Goal: Transaction & Acquisition: Purchase product/service

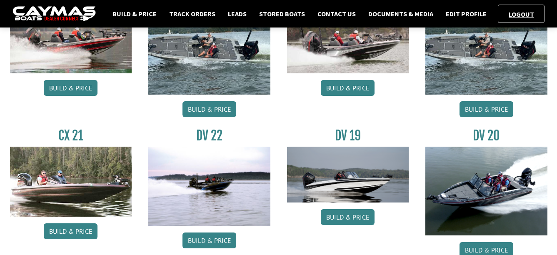
scroll to position [583, 0]
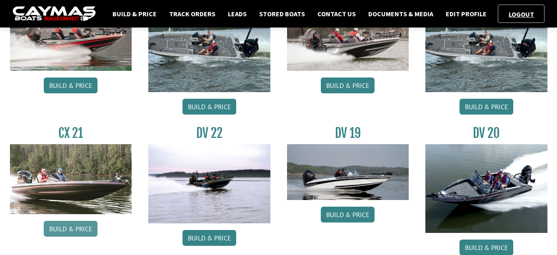
click at [64, 229] on link "Build & Price" at bounding box center [71, 229] width 54 height 16
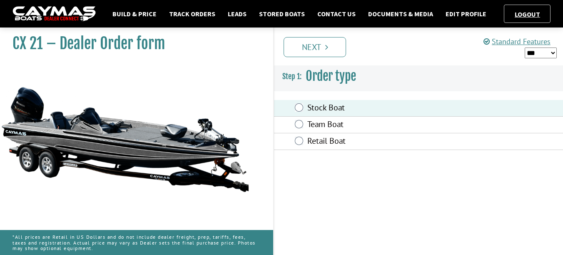
click at [544, 51] on select "*** ****** ******" at bounding box center [541, 52] width 32 height 11
click at [525, 47] on select "*** ****** ******" at bounding box center [541, 52] width 32 height 11
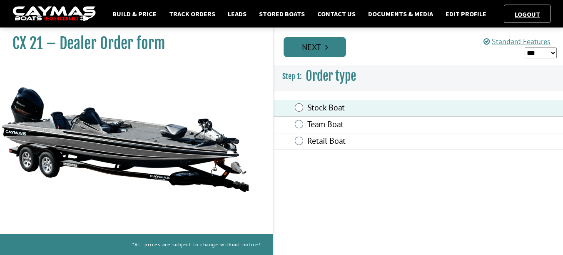
click at [324, 45] on link "Next" at bounding box center [315, 47] width 62 height 20
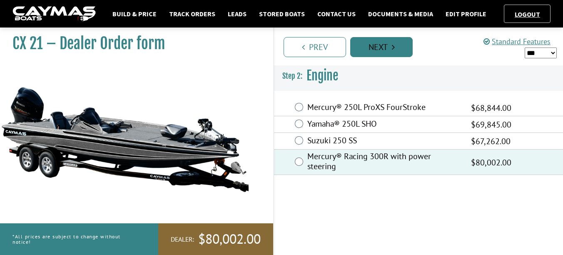
click at [381, 50] on link "Next" at bounding box center [381, 47] width 62 height 20
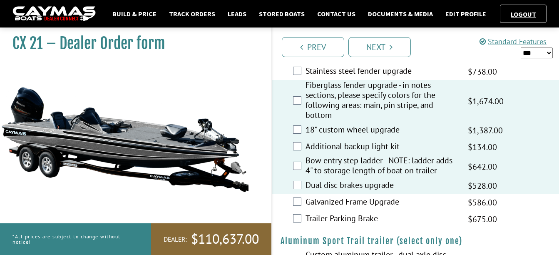
scroll to position [1396, 0]
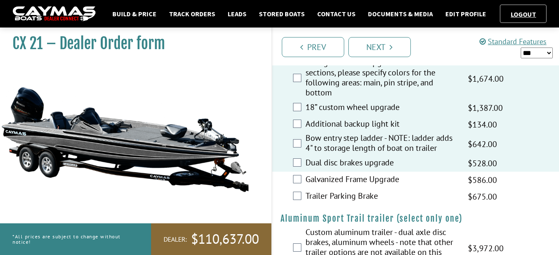
click at [542, 52] on select "*** ****** ******" at bounding box center [537, 52] width 32 height 11
click at [521, 47] on select "*** ****** ******" at bounding box center [537, 52] width 32 height 11
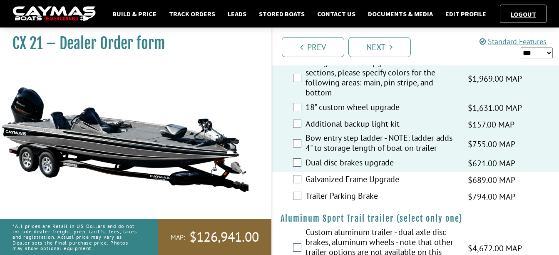
click at [545, 52] on select "*** ****** ******" at bounding box center [537, 52] width 32 height 11
click at [521, 47] on select "*** ****** ******" at bounding box center [537, 52] width 32 height 11
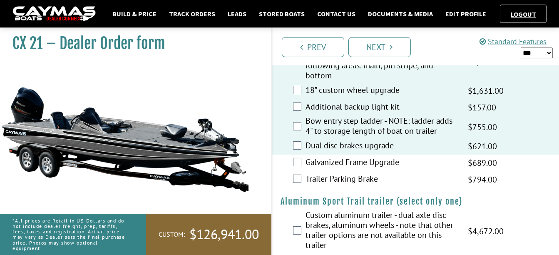
scroll to position [1423, 0]
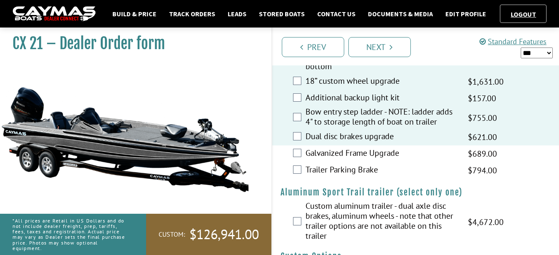
click at [545, 52] on select "*** ****** ******" at bounding box center [537, 52] width 32 height 11
click at [521, 47] on select "*** ****** ******" at bounding box center [537, 52] width 32 height 11
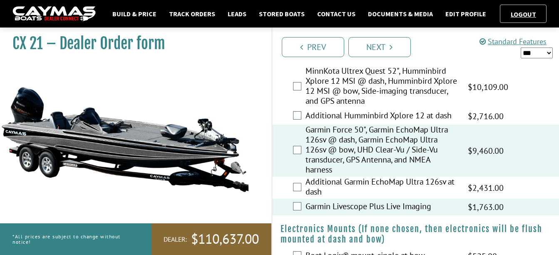
scroll to position [0, 0]
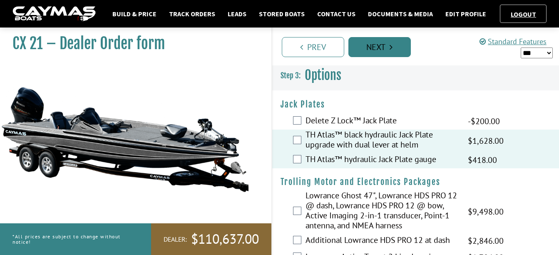
click at [377, 45] on link "Next" at bounding box center [379, 47] width 62 height 20
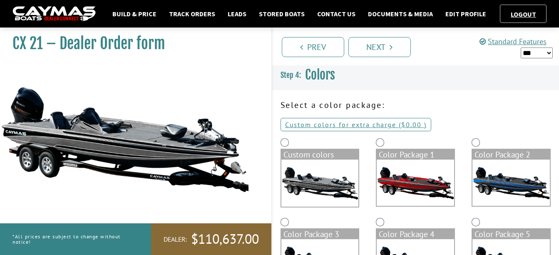
scroll to position [42, 0]
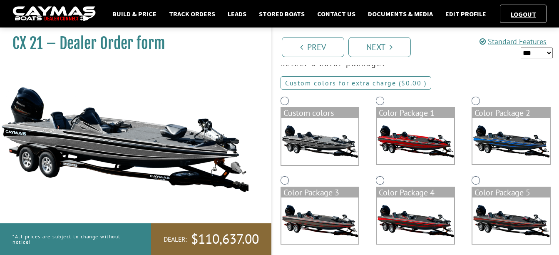
click at [420, 137] on img at bounding box center [415, 141] width 77 height 46
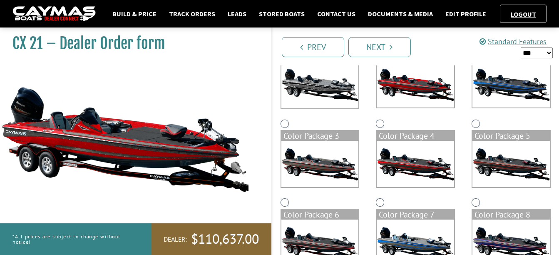
scroll to position [125, 0]
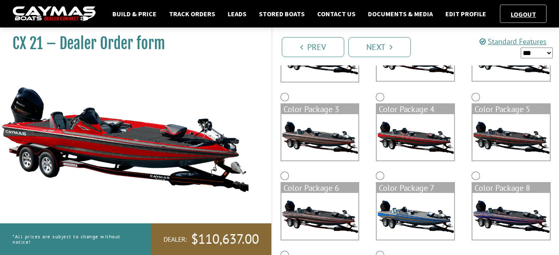
click at [331, 137] on img at bounding box center [319, 137] width 77 height 46
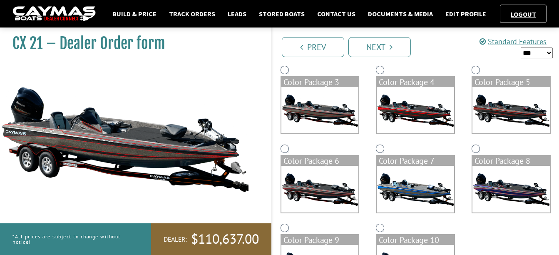
scroll to position [167, 0]
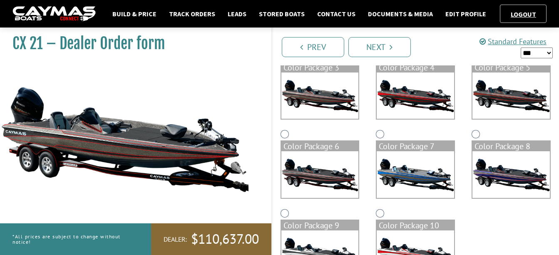
click at [331, 175] on img at bounding box center [319, 174] width 77 height 46
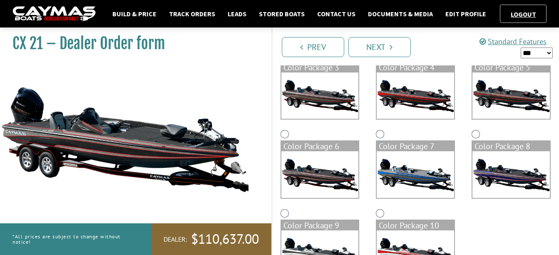
click at [501, 176] on img at bounding box center [511, 174] width 77 height 46
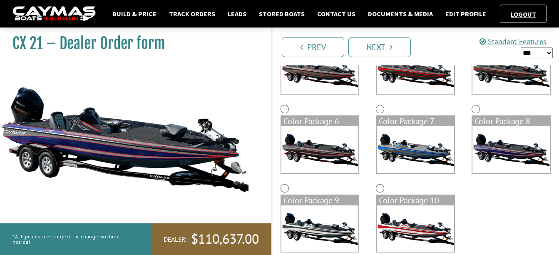
scroll to position [205, 0]
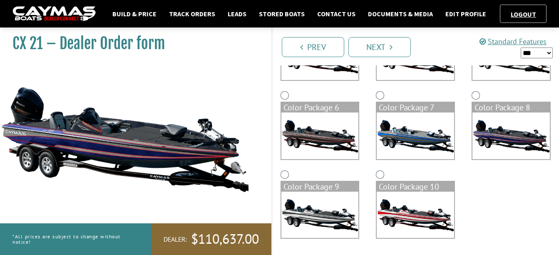
click at [406, 201] on img at bounding box center [415, 215] width 77 height 46
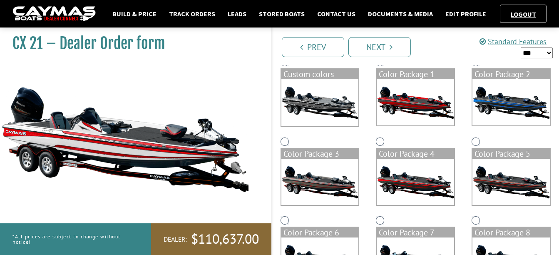
scroll to position [0, 0]
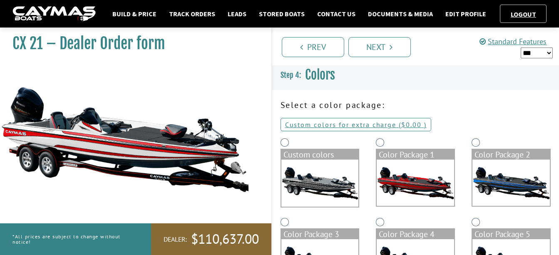
click at [313, 180] on img at bounding box center [319, 182] width 77 height 47
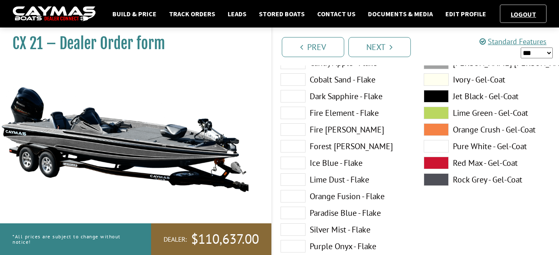
scroll to position [167, 0]
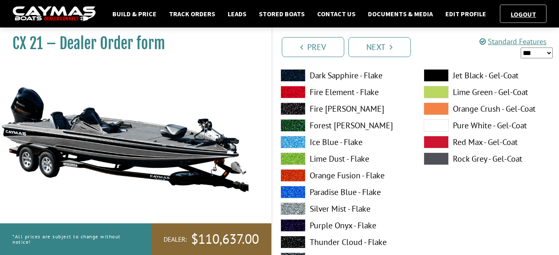
click at [326, 143] on label "Ice Blue - Flake" at bounding box center [344, 142] width 127 height 12
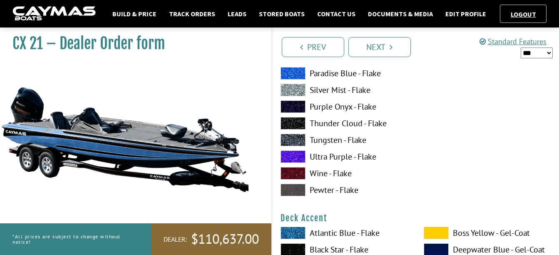
scroll to position [291, 0]
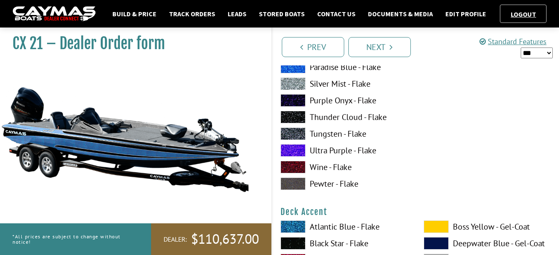
click at [331, 168] on label "Wine - Flake" at bounding box center [344, 167] width 127 height 12
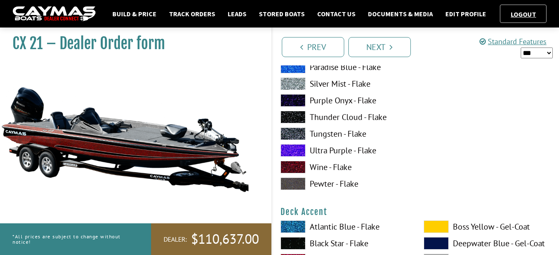
click at [333, 184] on label "Pewter - Flake" at bounding box center [344, 183] width 127 height 12
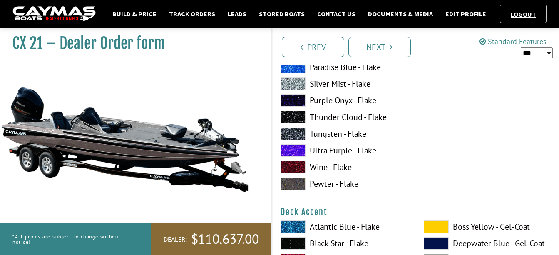
click at [321, 132] on label "Tungsten - Flake" at bounding box center [344, 133] width 127 height 12
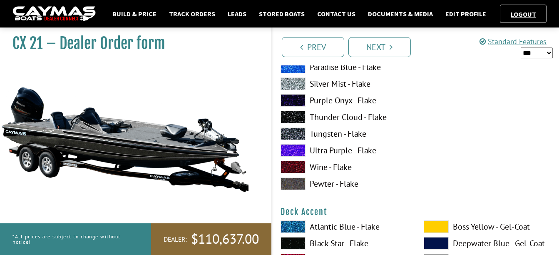
click at [326, 183] on label "Pewter - Flake" at bounding box center [344, 183] width 127 height 12
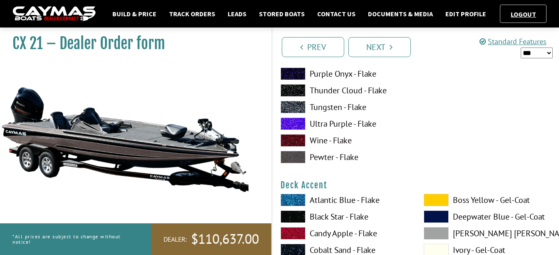
scroll to position [333, 0]
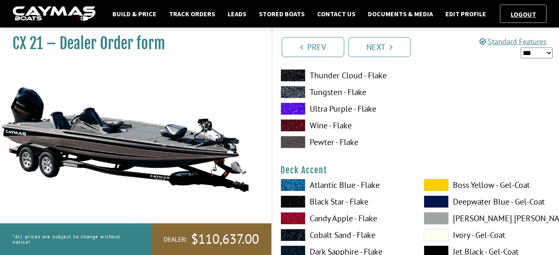
click at [325, 184] on label "Atlantic Blue - Flake" at bounding box center [344, 185] width 127 height 12
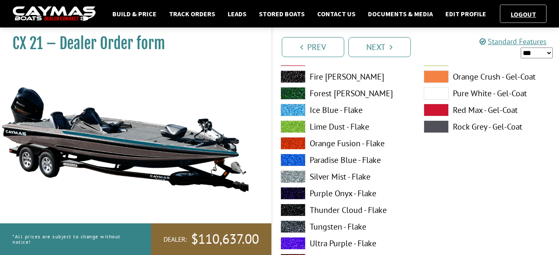
scroll to position [583, 0]
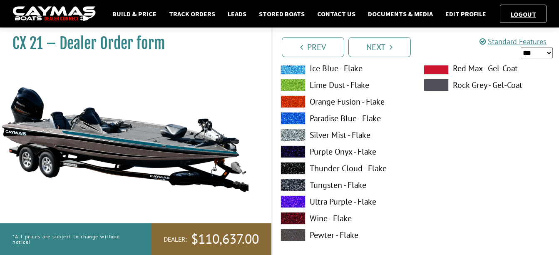
click at [322, 186] on label "Tungsten - Flake" at bounding box center [344, 185] width 127 height 12
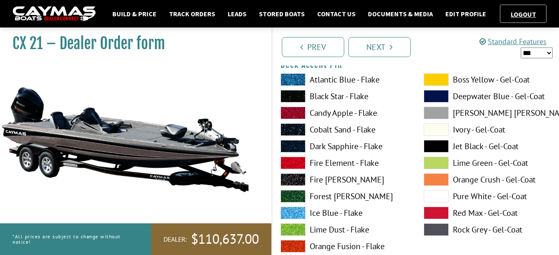
scroll to position [791, 0]
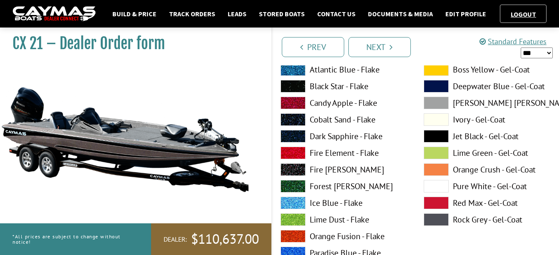
click at [324, 154] on label "Fire Element - Flake" at bounding box center [344, 153] width 127 height 12
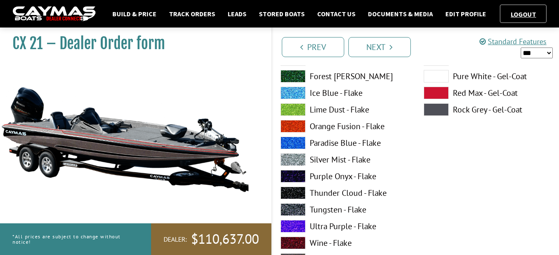
scroll to position [916, 0]
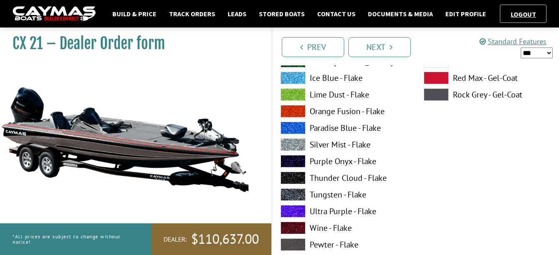
click at [323, 194] on label "Tungsten - Flake" at bounding box center [344, 194] width 127 height 12
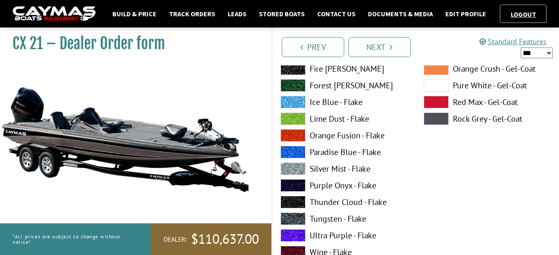
scroll to position [1249, 0]
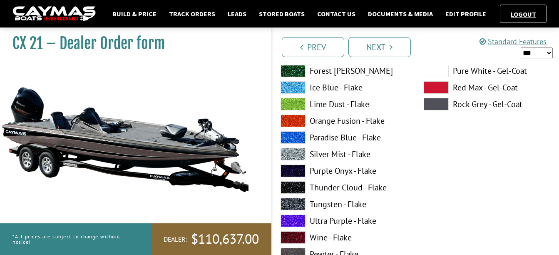
click at [332, 203] on label "Tungsten - Flake" at bounding box center [344, 204] width 127 height 12
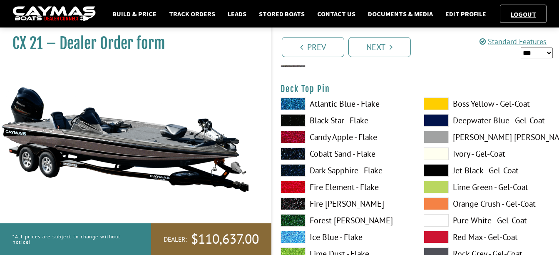
scroll to position [1457, 0]
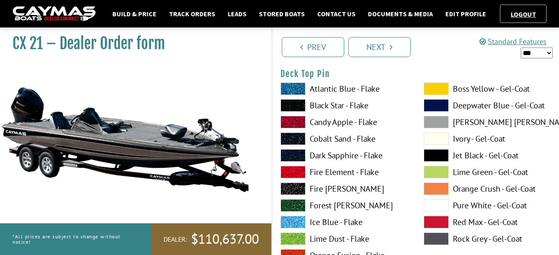
click at [324, 172] on label "Fire Element - Flake" at bounding box center [344, 172] width 127 height 12
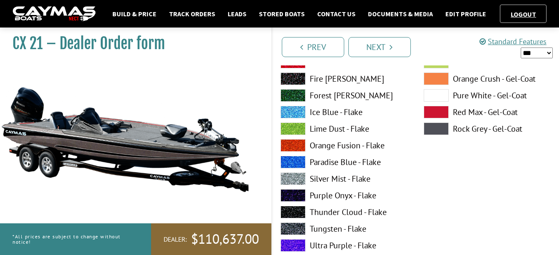
scroll to position [1582, 0]
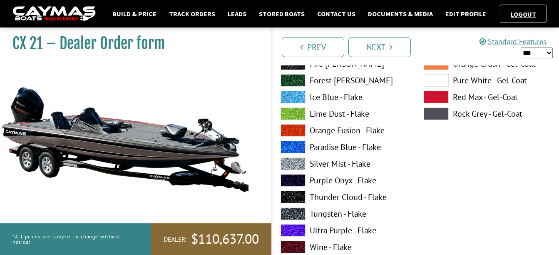
click at [321, 210] on label "Tungsten - Flake" at bounding box center [344, 213] width 127 height 12
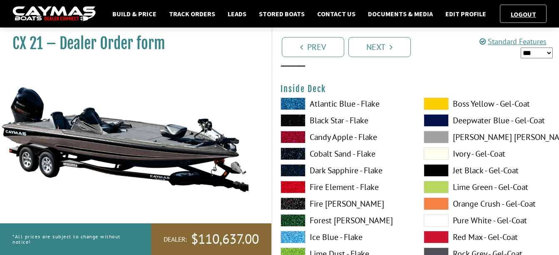
scroll to position [1790, 0]
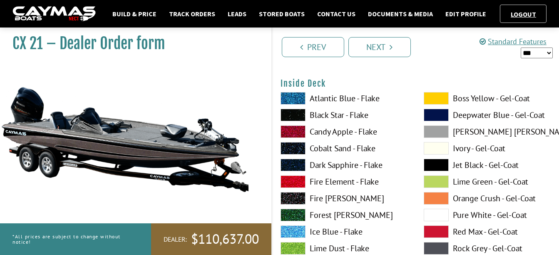
click at [320, 182] on label "Fire Element - Flake" at bounding box center [344, 181] width 127 height 12
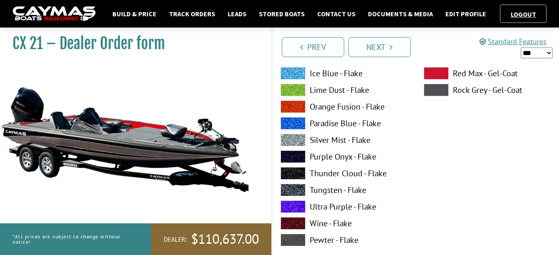
scroll to position [1957, 0]
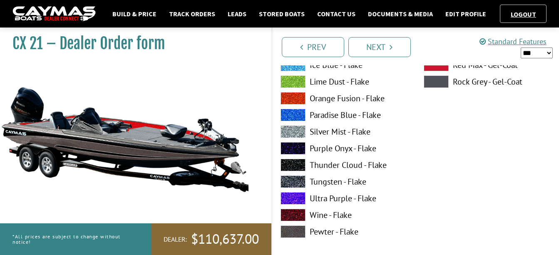
click at [321, 231] on label "Pewter - Flake" at bounding box center [344, 231] width 127 height 12
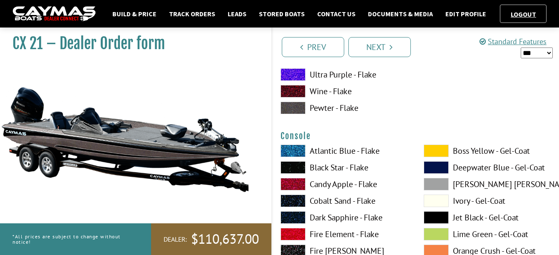
scroll to position [2082, 0]
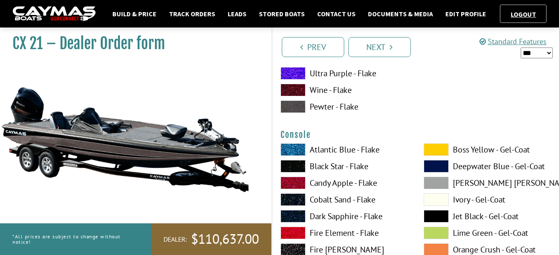
click at [323, 229] on label "Fire Element - Flake" at bounding box center [344, 232] width 127 height 12
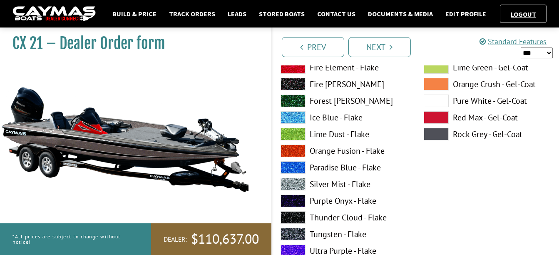
scroll to position [2248, 0]
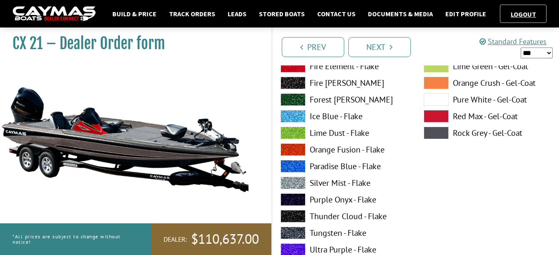
click at [324, 231] on label "Tungsten - Flake" at bounding box center [344, 232] width 127 height 12
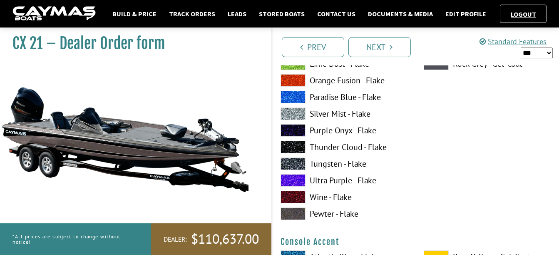
scroll to position [2331, 0]
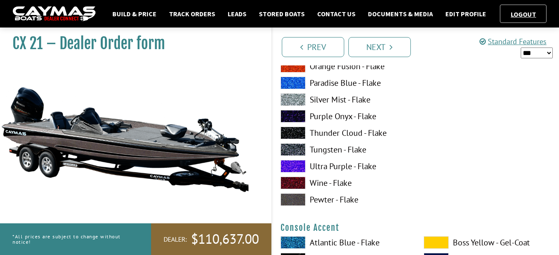
click at [324, 200] on label "Pewter - Flake" at bounding box center [344, 199] width 127 height 12
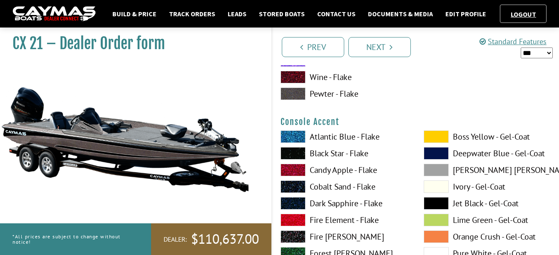
scroll to position [2456, 0]
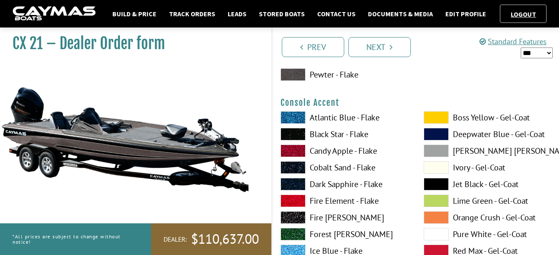
click at [295, 201] on span at bounding box center [293, 200] width 25 height 12
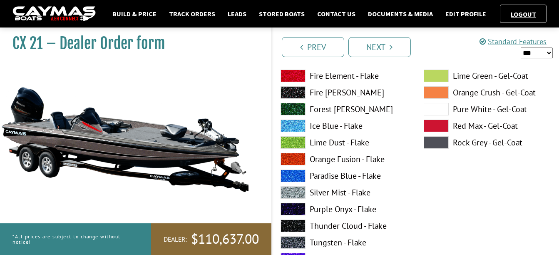
scroll to position [2623, 0]
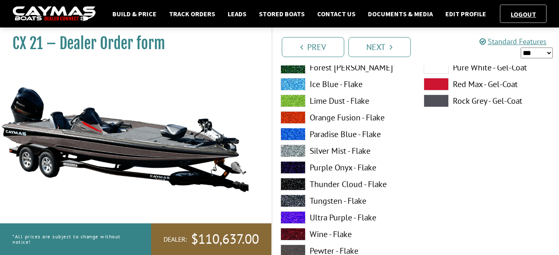
click at [316, 199] on label "Tungsten - Flake" at bounding box center [344, 200] width 127 height 12
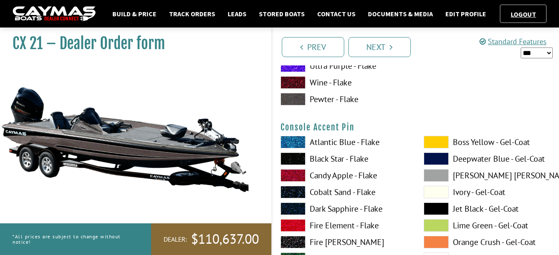
scroll to position [2789, 0]
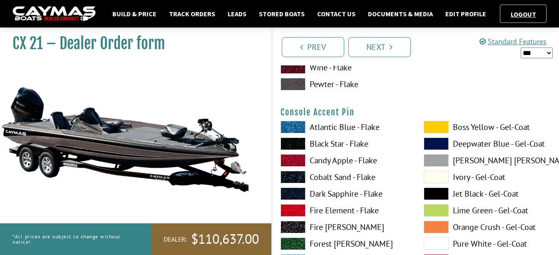
click at [294, 209] on span at bounding box center [293, 210] width 25 height 12
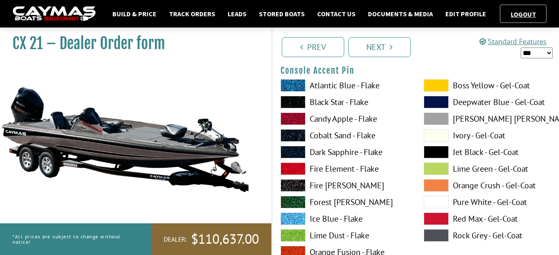
click at [435, 121] on span at bounding box center [436, 118] width 25 height 12
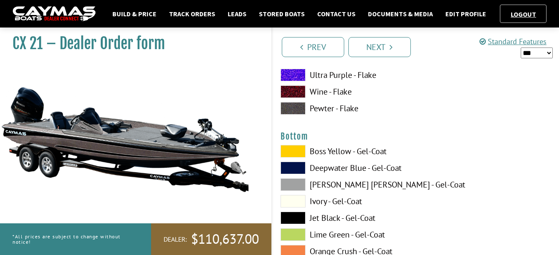
scroll to position [3122, 0]
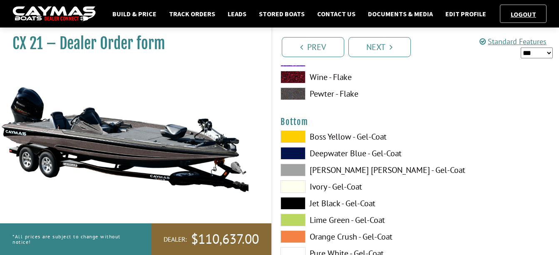
click at [298, 219] on span at bounding box center [293, 220] width 25 height 12
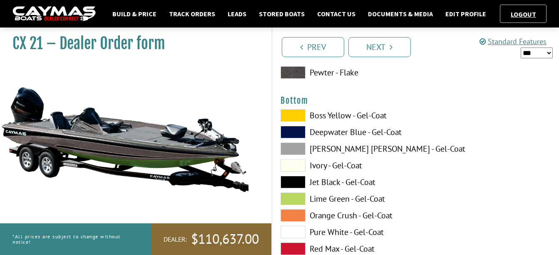
scroll to position [3164, 0]
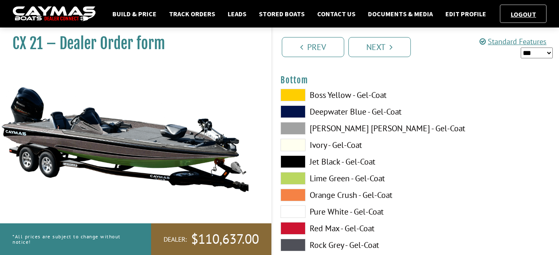
click at [334, 161] on label "Jet Black - Gel-Coat" at bounding box center [344, 161] width 127 height 12
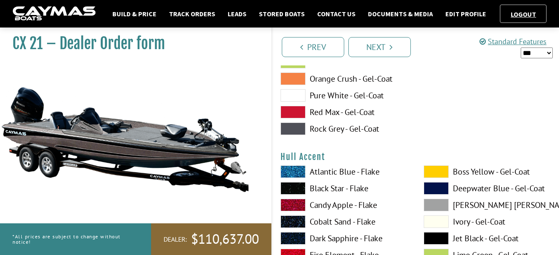
scroll to position [3289, 0]
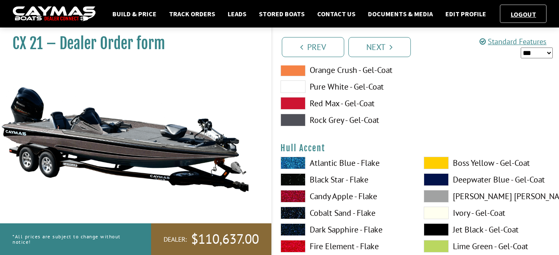
click at [294, 165] on span at bounding box center [293, 163] width 25 height 12
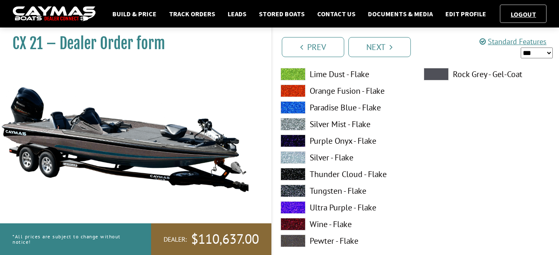
scroll to position [3539, 0]
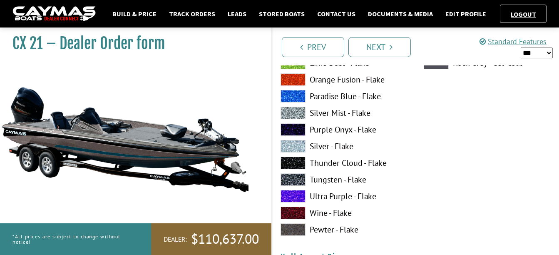
click at [318, 180] on label "Tungsten - Flake" at bounding box center [344, 179] width 127 height 12
click at [318, 228] on label "Pewter - Flake" at bounding box center [344, 229] width 127 height 12
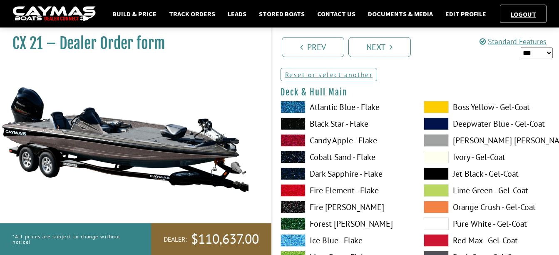
scroll to position [83, 0]
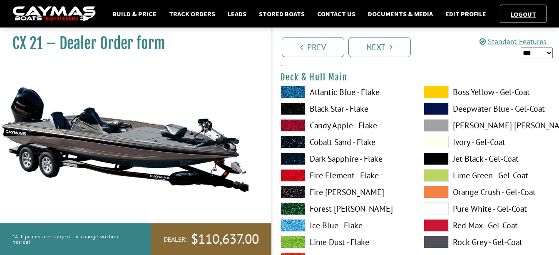
click at [433, 92] on span at bounding box center [436, 92] width 25 height 12
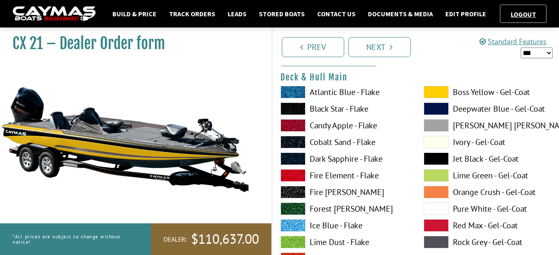
click at [432, 191] on span at bounding box center [436, 192] width 25 height 12
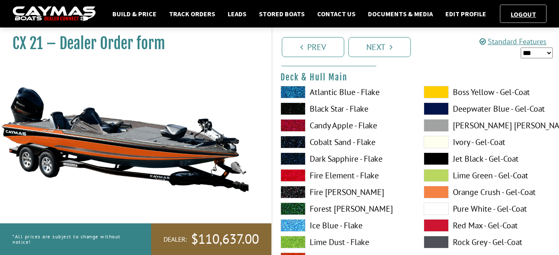
click at [430, 224] on span at bounding box center [436, 225] width 25 height 12
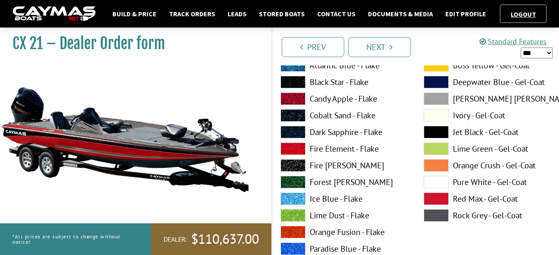
scroll to position [125, 0]
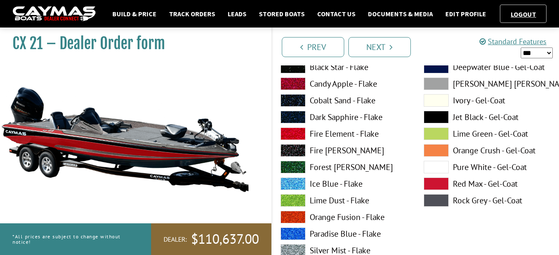
click at [325, 132] on label "Fire Element - Flake" at bounding box center [344, 133] width 127 height 12
click at [323, 85] on label "Candy Apple - Flake" at bounding box center [344, 83] width 127 height 12
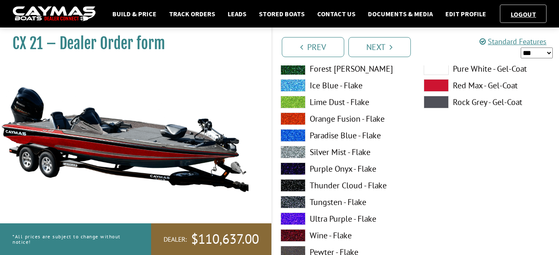
scroll to position [208, 0]
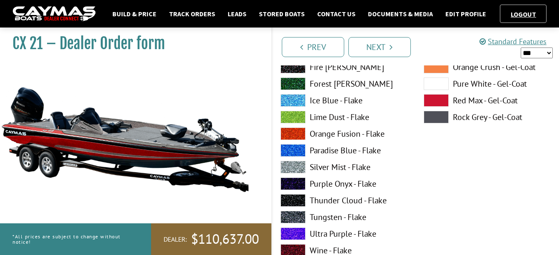
click at [333, 183] on label "Purple Onyx - Flake" at bounding box center [344, 183] width 127 height 12
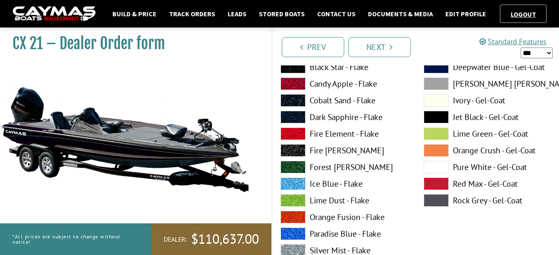
scroll to position [83, 0]
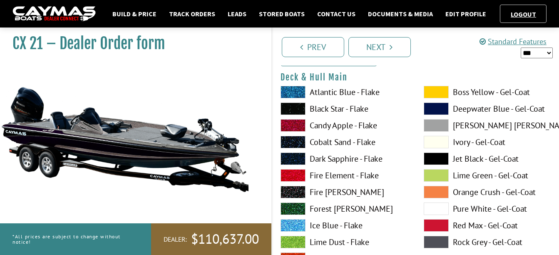
click at [441, 144] on span at bounding box center [436, 142] width 25 height 12
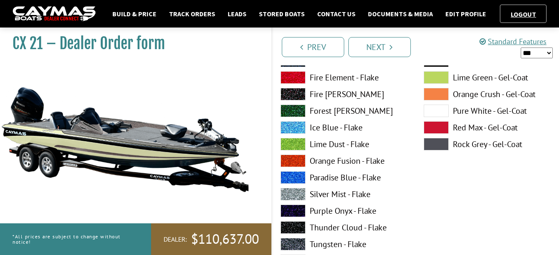
scroll to position [167, 0]
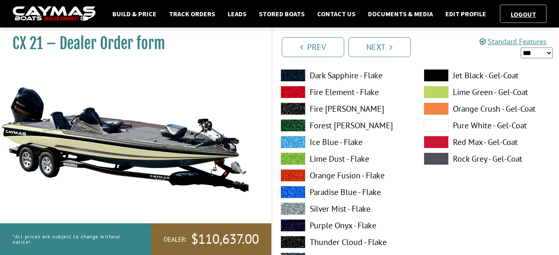
click at [328, 176] on label "Orange Fusion - Flake" at bounding box center [344, 175] width 127 height 12
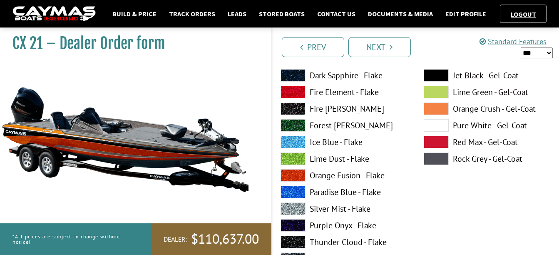
scroll to position [125, 0]
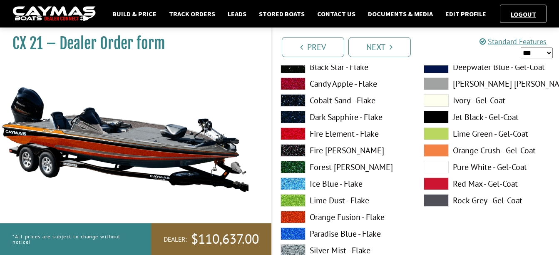
click at [325, 199] on label "Lime Dust - Flake" at bounding box center [344, 200] width 127 height 12
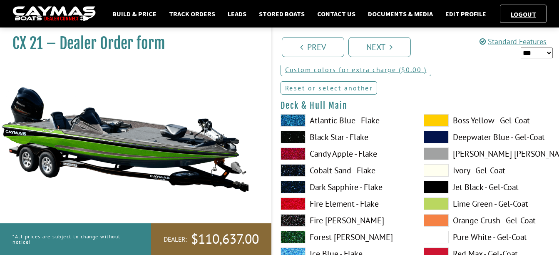
scroll to position [42, 0]
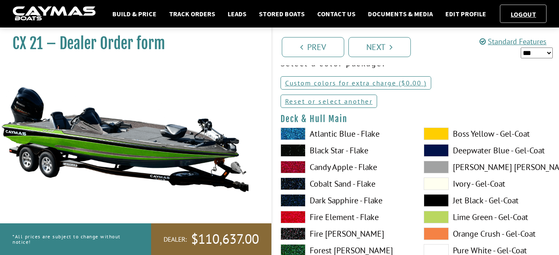
click at [323, 197] on label "Dark Sapphire - Flake" at bounding box center [344, 200] width 127 height 12
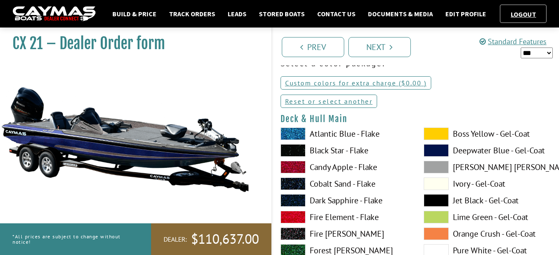
click at [319, 182] on label "Cobalt Sand - Flake" at bounding box center [344, 183] width 127 height 12
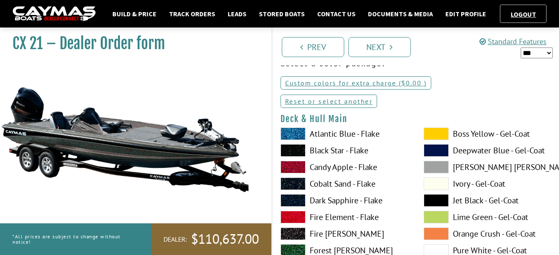
click at [333, 150] on label "Black Star - Flake" at bounding box center [344, 150] width 127 height 12
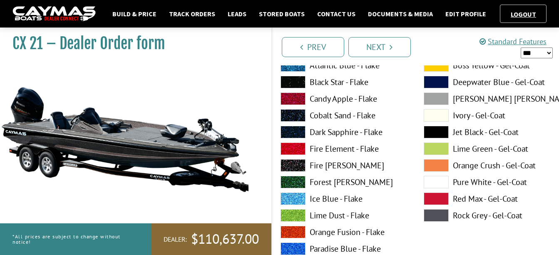
scroll to position [125, 0]
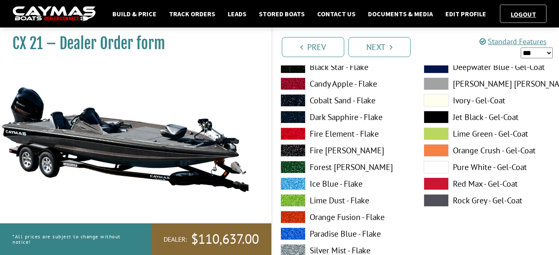
click at [435, 169] on span at bounding box center [436, 167] width 25 height 12
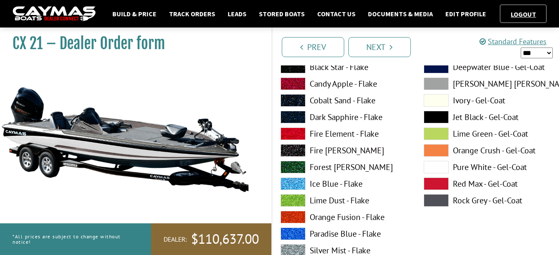
scroll to position [83, 0]
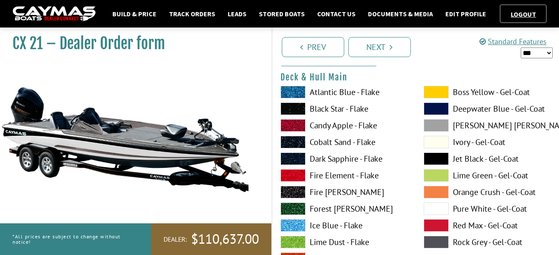
click at [438, 143] on span at bounding box center [436, 142] width 25 height 12
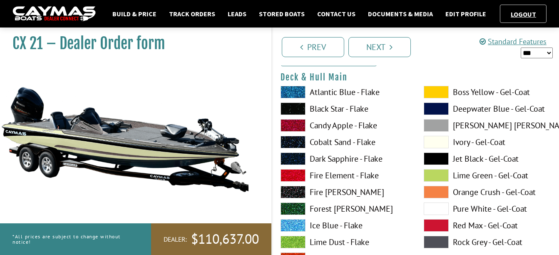
click at [433, 206] on span at bounding box center [436, 208] width 25 height 12
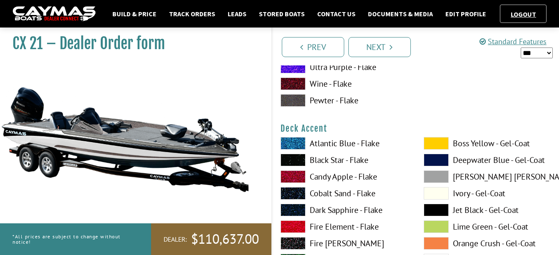
scroll to position [416, 0]
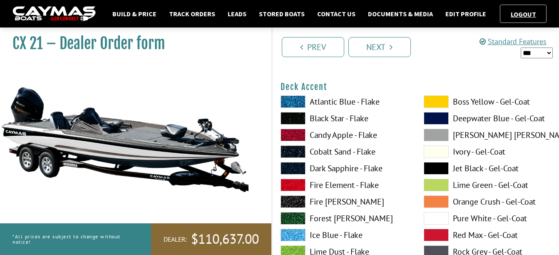
click at [292, 99] on span at bounding box center [293, 101] width 25 height 12
click at [435, 231] on span at bounding box center [436, 235] width 25 height 12
click at [430, 218] on span at bounding box center [436, 218] width 25 height 12
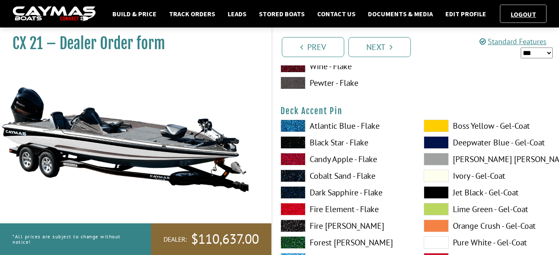
scroll to position [749, 0]
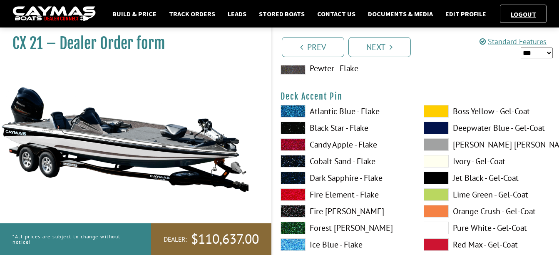
click at [435, 246] on span at bounding box center [436, 244] width 25 height 12
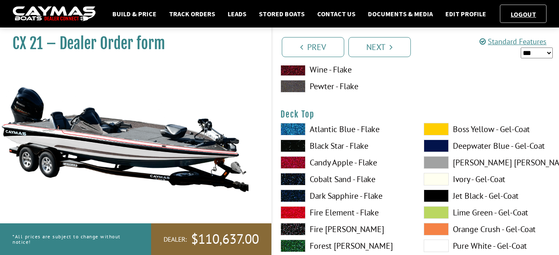
scroll to position [1082, 0]
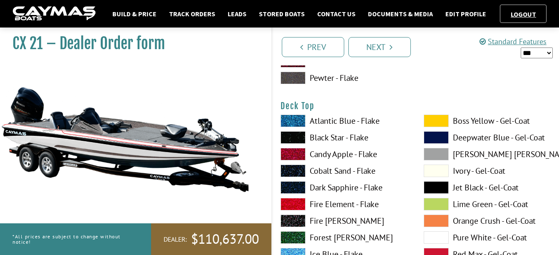
click at [298, 205] on span at bounding box center [293, 204] width 25 height 12
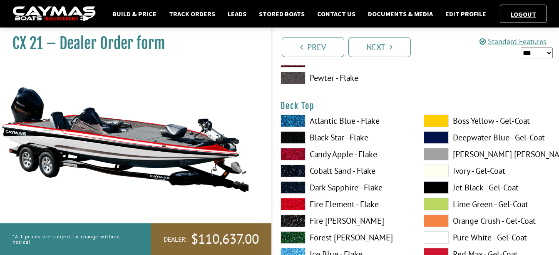
click at [434, 169] on span at bounding box center [436, 170] width 25 height 12
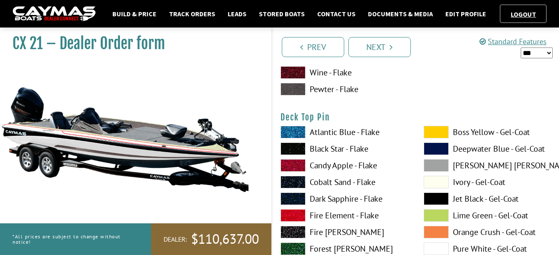
scroll to position [1415, 0]
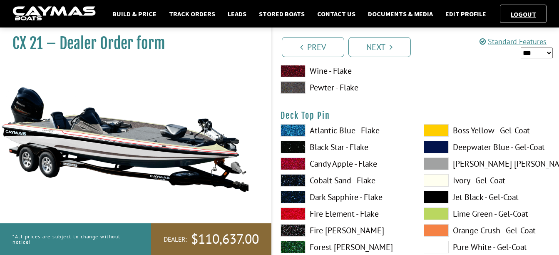
click at [298, 211] on span at bounding box center [293, 213] width 25 height 12
click at [439, 132] on span at bounding box center [436, 130] width 25 height 12
click at [434, 197] on span at bounding box center [436, 197] width 25 height 12
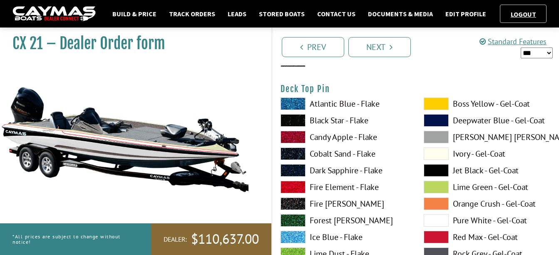
scroll to position [1457, 0]
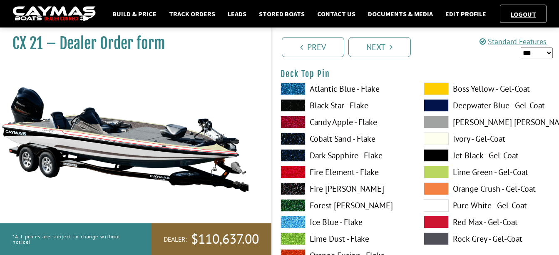
click at [435, 224] on span at bounding box center [436, 222] width 25 height 12
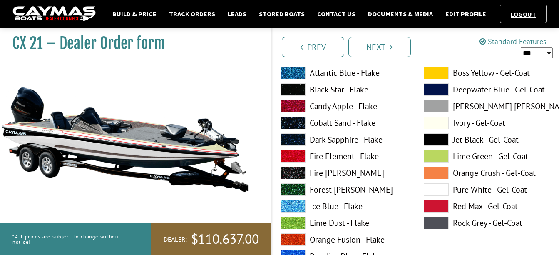
scroll to position [1832, 0]
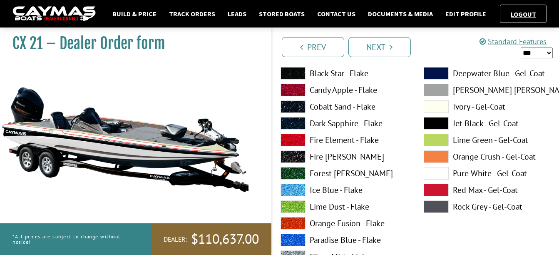
click at [438, 189] on span at bounding box center [436, 190] width 25 height 12
click at [436, 171] on span at bounding box center [436, 173] width 25 height 12
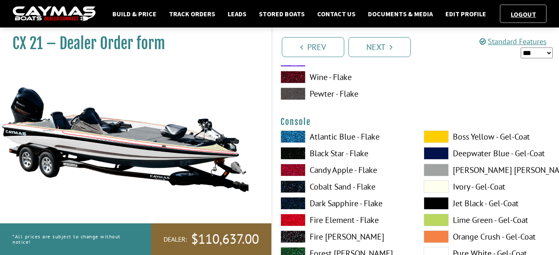
scroll to position [2123, 0]
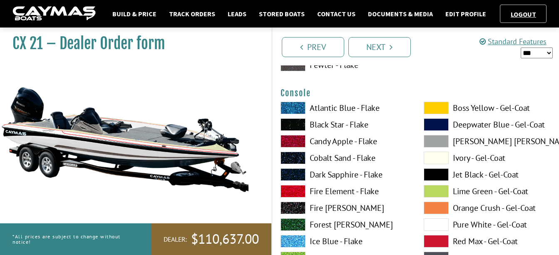
click at [433, 223] on span at bounding box center [436, 224] width 25 height 12
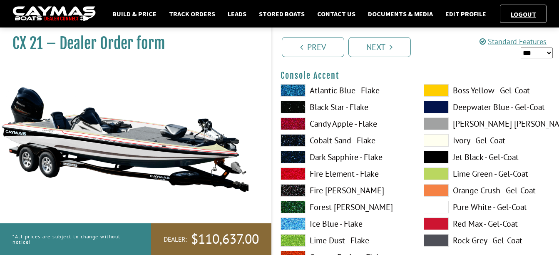
scroll to position [2498, 0]
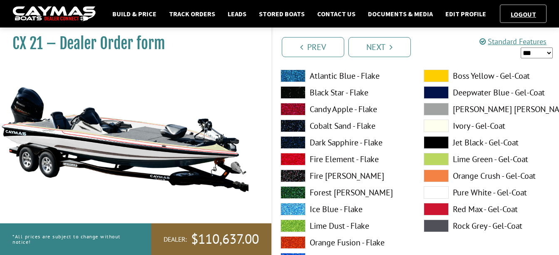
click at [431, 208] on span at bounding box center [436, 209] width 25 height 12
click at [433, 192] on span at bounding box center [436, 192] width 25 height 12
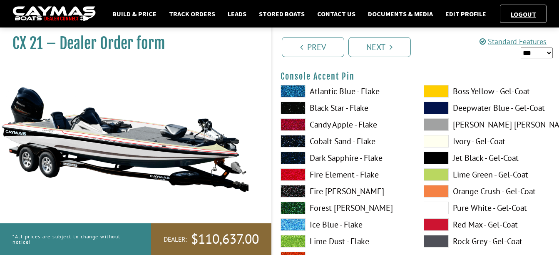
scroll to position [2831, 0]
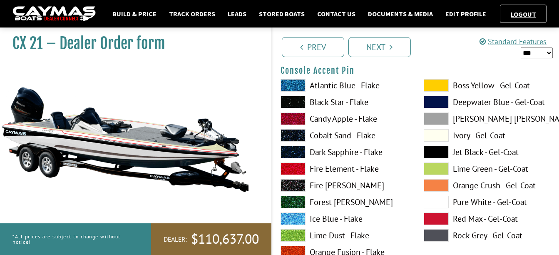
click at [435, 216] on span at bounding box center [436, 218] width 25 height 12
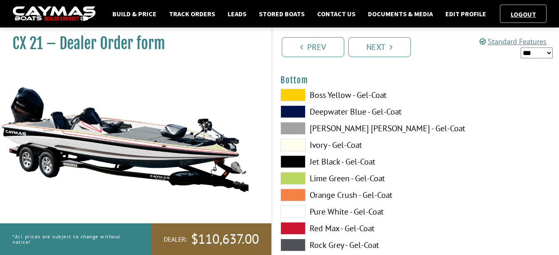
scroll to position [3206, 0]
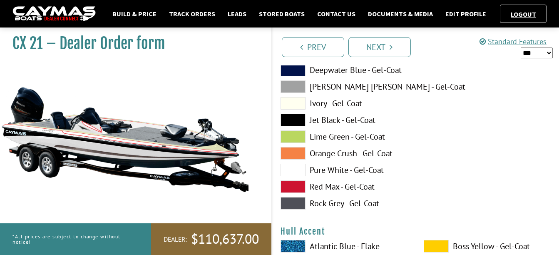
click at [294, 187] on span at bounding box center [293, 186] width 25 height 12
click at [287, 169] on span at bounding box center [293, 170] width 25 height 12
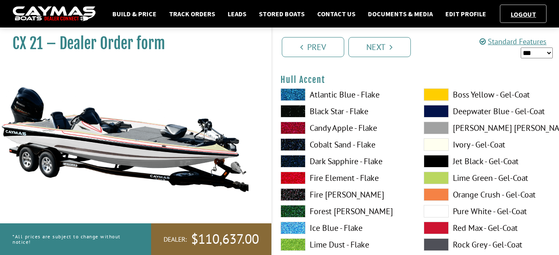
scroll to position [3372, 0]
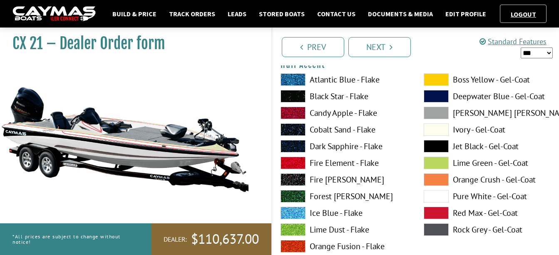
click at [431, 195] on span at bounding box center [436, 196] width 25 height 12
click at [438, 212] on span at bounding box center [436, 212] width 25 height 12
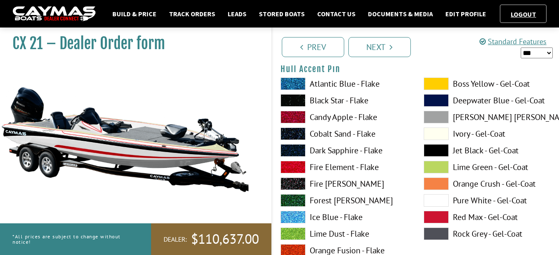
scroll to position [3747, 0]
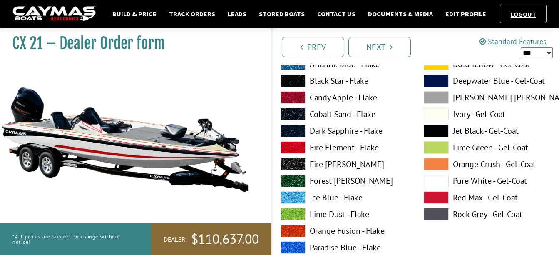
click at [433, 197] on span at bounding box center [436, 197] width 25 height 12
click at [433, 114] on span at bounding box center [436, 114] width 25 height 12
click at [433, 180] on span at bounding box center [436, 180] width 25 height 12
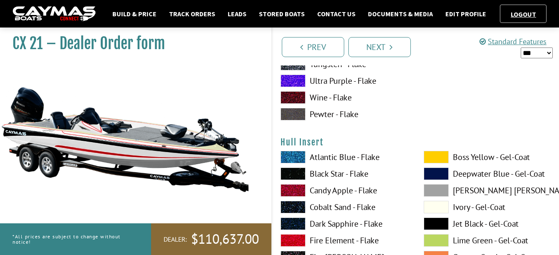
scroll to position [4038, 0]
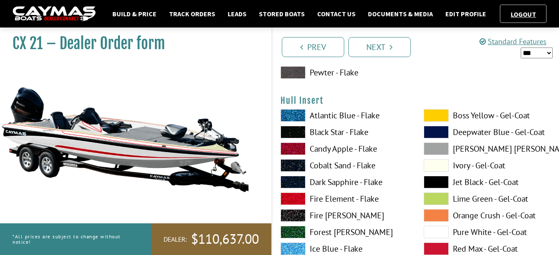
click at [434, 132] on span at bounding box center [436, 132] width 25 height 12
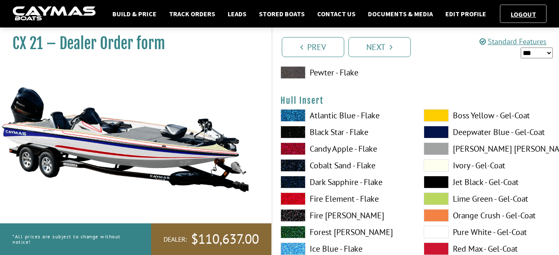
click at [436, 248] on span at bounding box center [436, 248] width 25 height 12
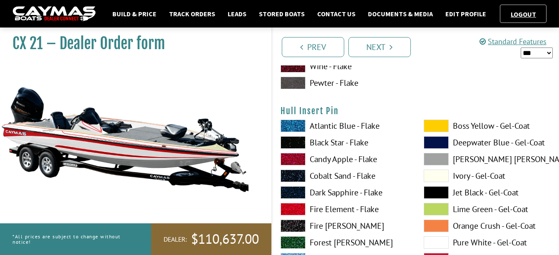
scroll to position [4371, 0]
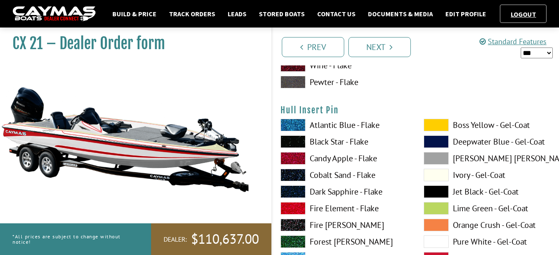
click at [435, 206] on span at bounding box center [436, 208] width 25 height 12
click at [293, 140] on span at bounding box center [293, 141] width 25 height 12
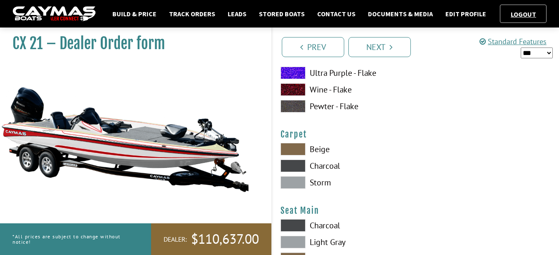
scroll to position [4704, 0]
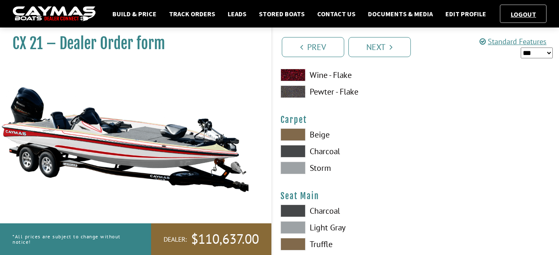
click at [298, 133] on span at bounding box center [293, 134] width 25 height 12
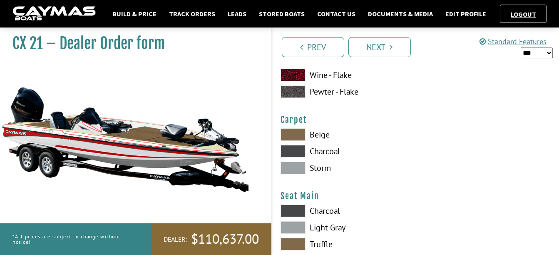
click at [294, 150] on span at bounding box center [293, 151] width 25 height 12
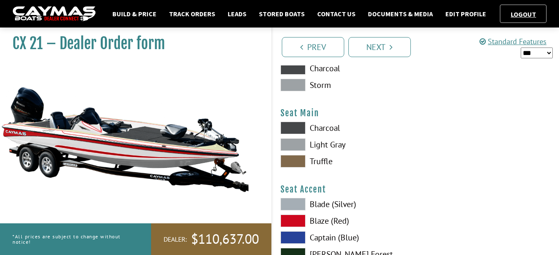
scroll to position [4788, 0]
click at [296, 128] on span at bounding box center [293, 127] width 25 height 12
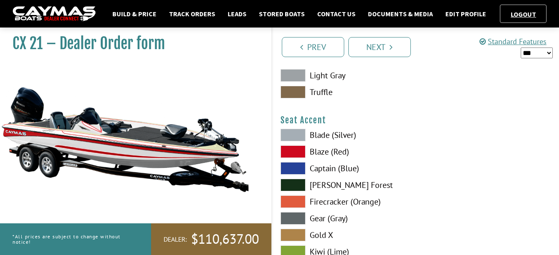
scroll to position [4871, 0]
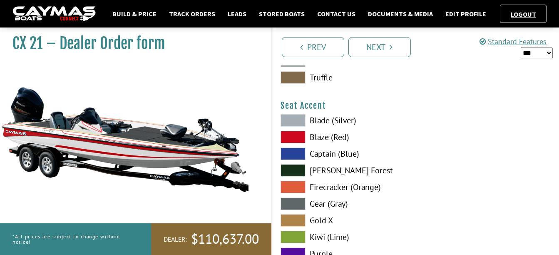
click at [294, 138] on span at bounding box center [293, 137] width 25 height 12
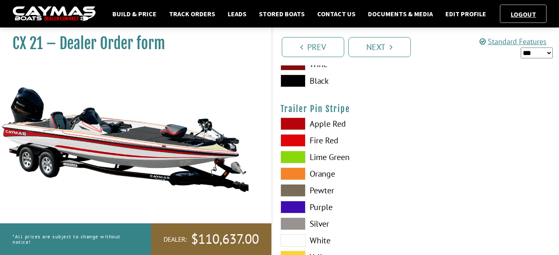
scroll to position [5079, 0]
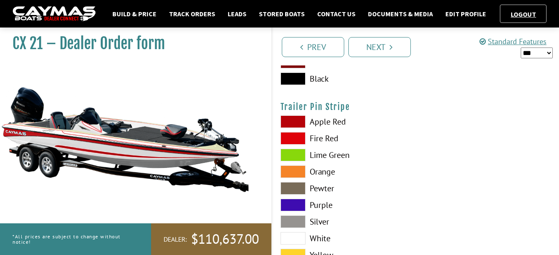
click at [291, 137] on span at bounding box center [293, 138] width 25 height 12
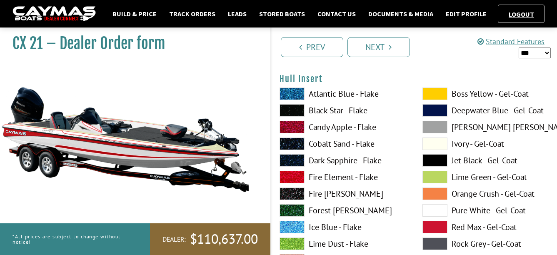
scroll to position [4019, 0]
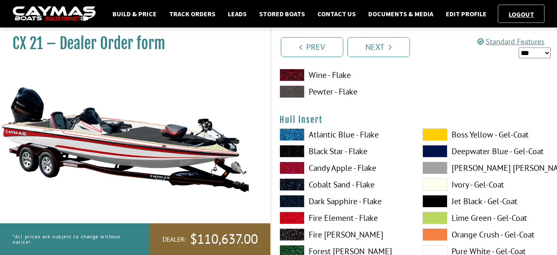
click at [437, 251] on span at bounding box center [434, 251] width 25 height 12
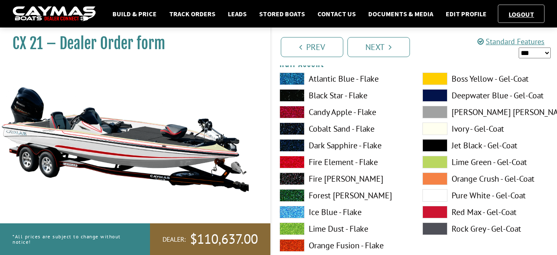
scroll to position [3395, 0]
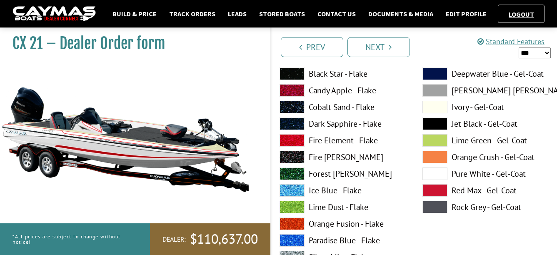
click at [440, 174] on span at bounding box center [434, 173] width 25 height 12
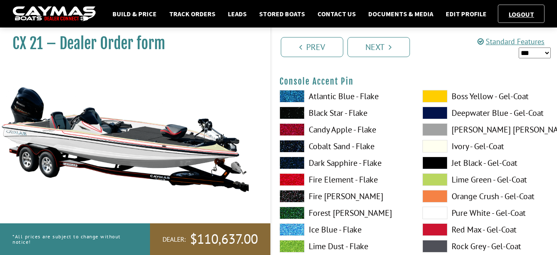
scroll to position [2812, 0]
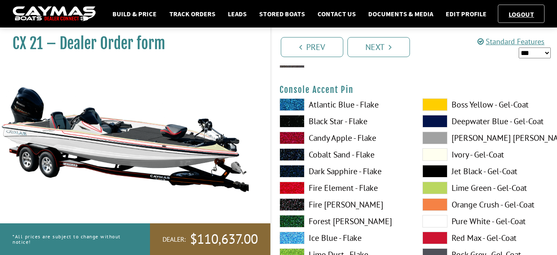
click at [434, 220] on span at bounding box center [434, 221] width 25 height 12
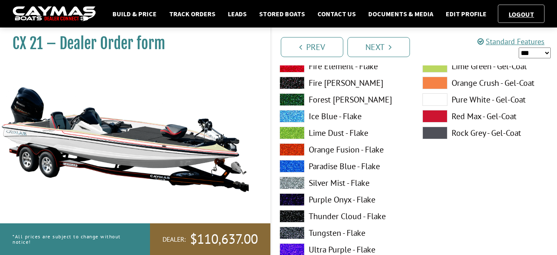
scroll to position [1521, 0]
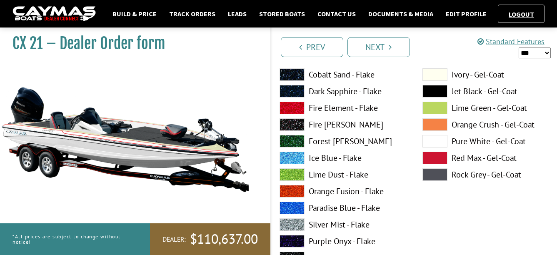
click at [432, 139] on span at bounding box center [434, 141] width 25 height 12
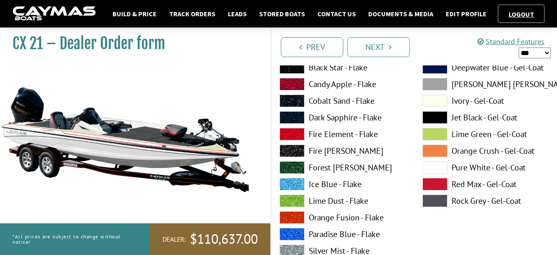
scroll to position [1147, 0]
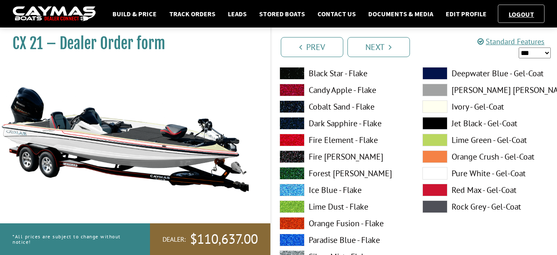
click at [435, 172] on span at bounding box center [434, 173] width 25 height 12
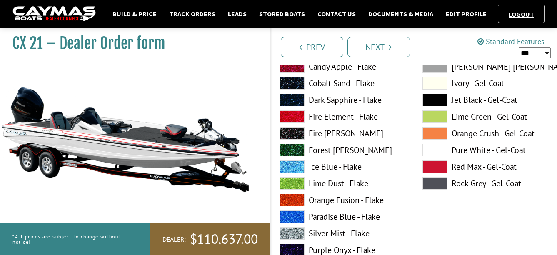
scroll to position [813, 0]
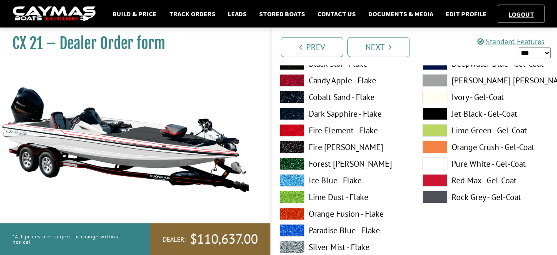
click at [436, 164] on span at bounding box center [434, 163] width 25 height 12
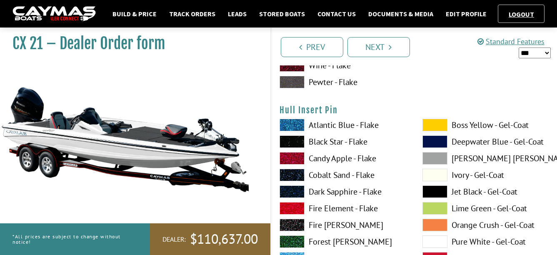
scroll to position [4413, 0]
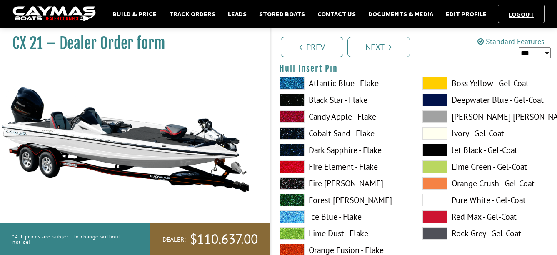
click at [434, 198] on span at bounding box center [434, 200] width 25 height 12
click at [431, 149] on span at bounding box center [434, 150] width 25 height 12
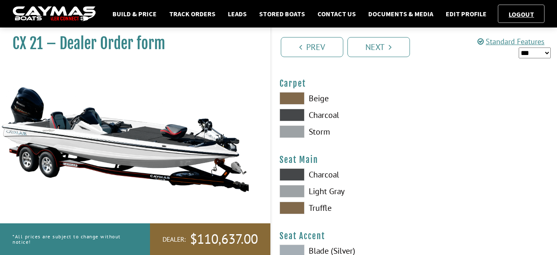
scroll to position [4746, 0]
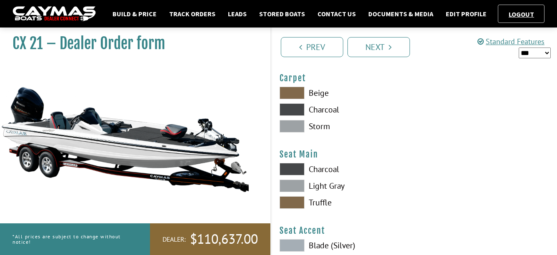
click at [293, 92] on span at bounding box center [291, 93] width 25 height 12
click at [293, 107] on span at bounding box center [291, 109] width 25 height 12
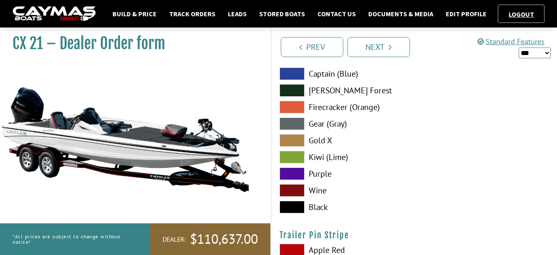
scroll to position [4954, 0]
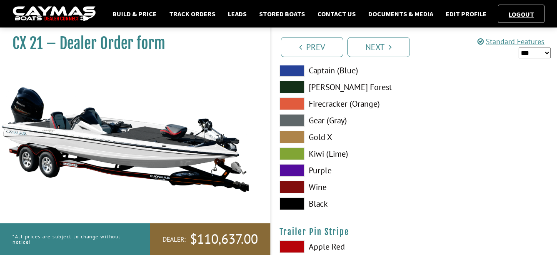
click at [291, 204] on span at bounding box center [291, 203] width 25 height 12
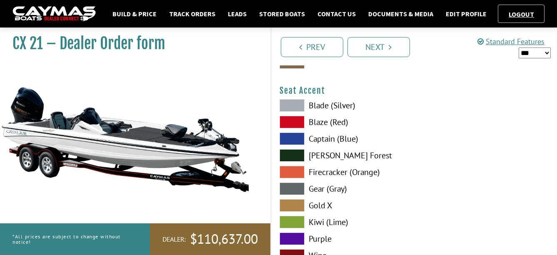
scroll to position [4871, 0]
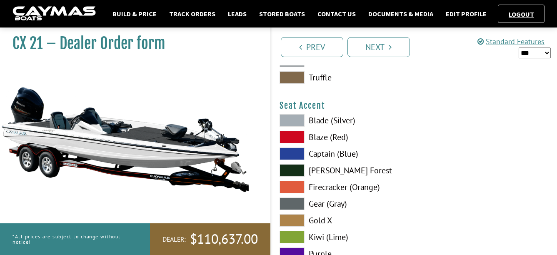
click at [295, 115] on span at bounding box center [291, 120] width 25 height 12
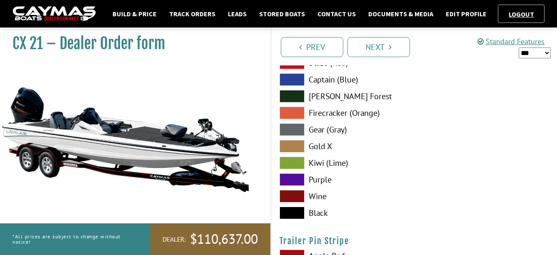
scroll to position [4954, 0]
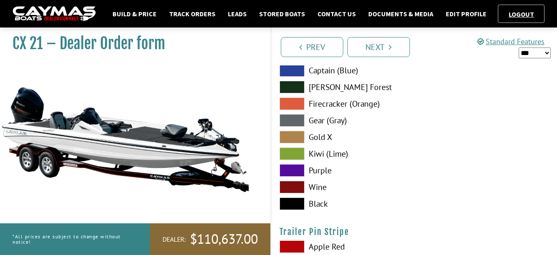
click at [293, 118] on span at bounding box center [291, 120] width 25 height 12
click at [295, 204] on span at bounding box center [291, 203] width 25 height 12
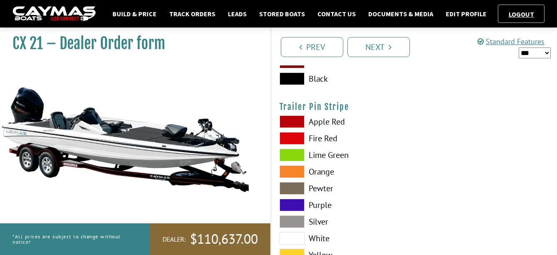
scroll to position [5121, 0]
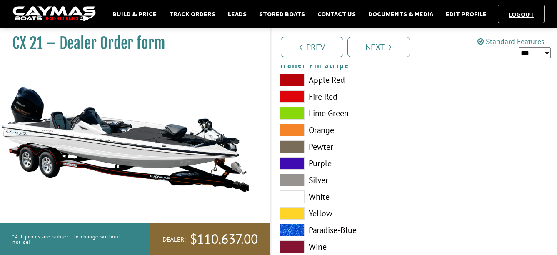
click at [295, 196] on span at bounding box center [291, 196] width 25 height 12
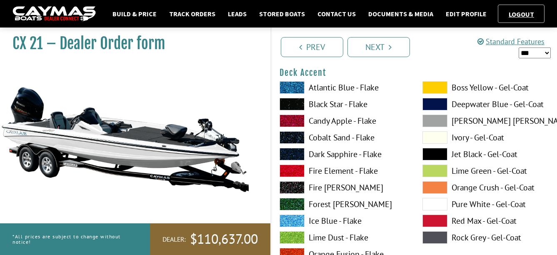
scroll to position [0, 0]
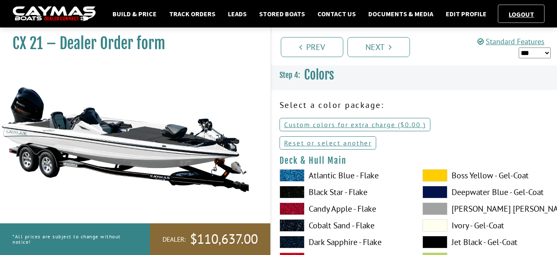
click at [530, 52] on select "*** ****** ******" at bounding box center [534, 52] width 32 height 11
click at [518, 47] on select "*** ****** ******" at bounding box center [534, 52] width 32 height 11
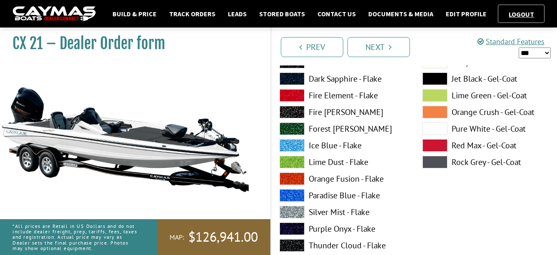
scroll to position [167, 0]
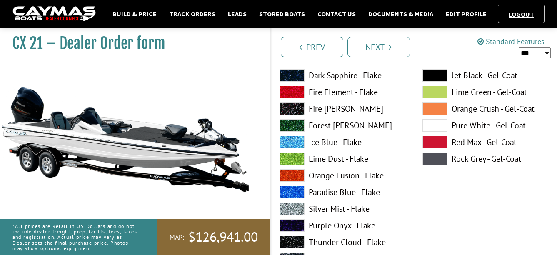
click at [527, 55] on select "*** ****** ******" at bounding box center [534, 52] width 32 height 11
click at [518, 47] on select "*** ****** ******" at bounding box center [534, 52] width 32 height 11
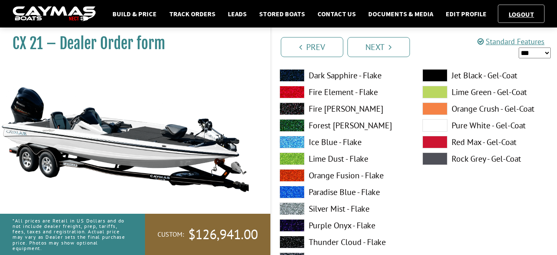
click at [540, 52] on select "*** ****** ******" at bounding box center [534, 52] width 32 height 11
click at [518, 47] on select "*** ****** ******" at bounding box center [534, 52] width 32 height 11
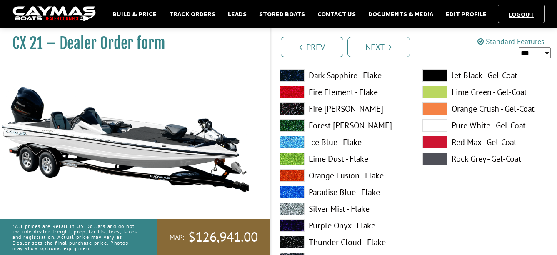
click at [535, 56] on select "*** ****** ******" at bounding box center [534, 52] width 32 height 11
click at [518, 47] on select "*** ****** ******" at bounding box center [534, 52] width 32 height 11
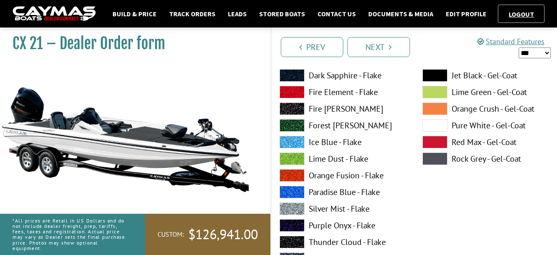
click at [538, 56] on select "*** ****** ******" at bounding box center [534, 52] width 32 height 11
select select "*"
click at [518, 47] on select "*** ****** ******" at bounding box center [534, 52] width 32 height 11
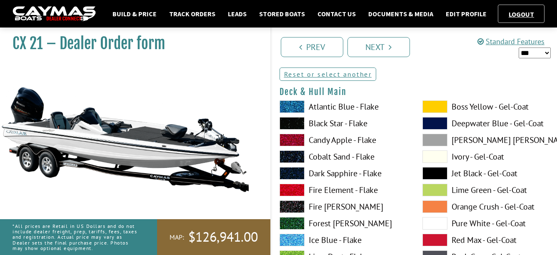
scroll to position [83, 0]
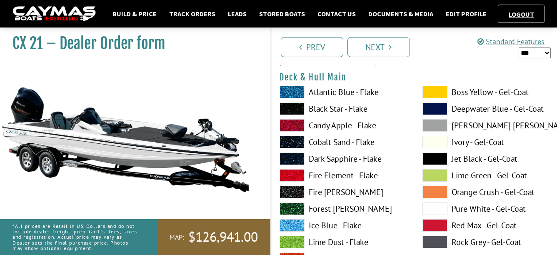
click at [433, 141] on span at bounding box center [434, 142] width 25 height 12
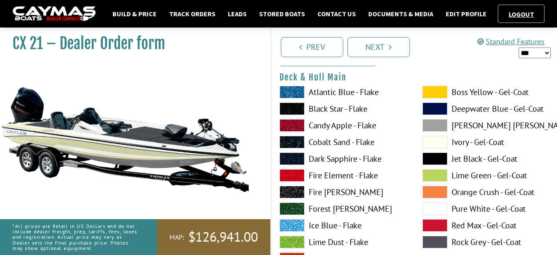
click at [441, 207] on span at bounding box center [434, 208] width 25 height 12
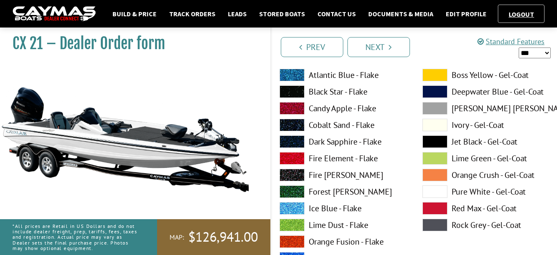
scroll to position [458, 0]
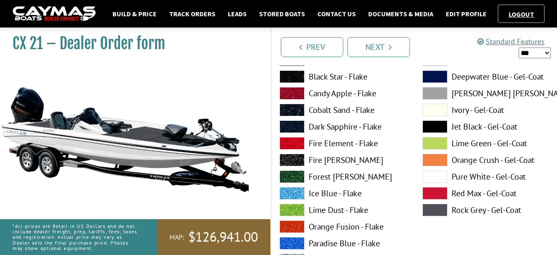
click at [438, 161] on span at bounding box center [434, 160] width 25 height 12
click at [431, 77] on span at bounding box center [434, 76] width 25 height 12
click at [292, 77] on span at bounding box center [291, 76] width 25 height 12
click at [289, 159] on span at bounding box center [291, 160] width 25 height 12
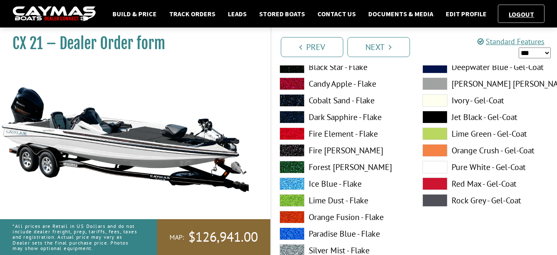
scroll to position [83, 0]
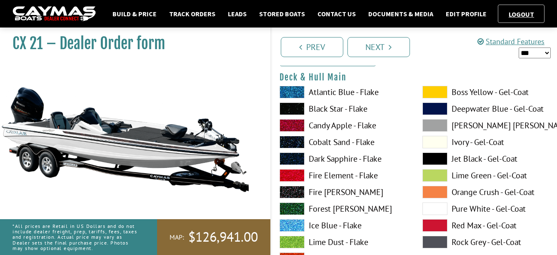
click at [289, 192] on span at bounding box center [291, 192] width 25 height 12
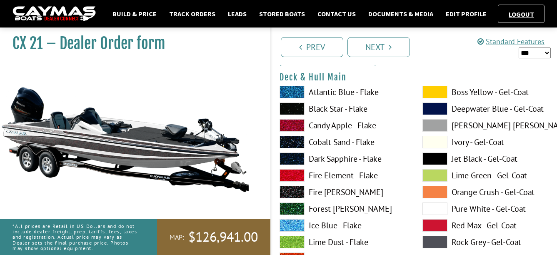
click at [435, 209] on span at bounding box center [434, 208] width 25 height 12
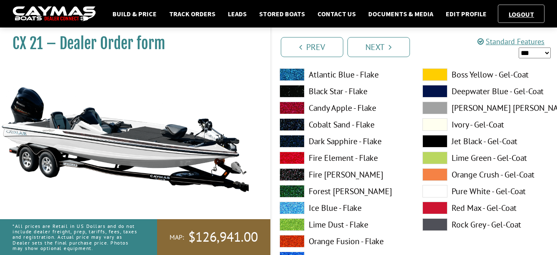
scroll to position [458, 0]
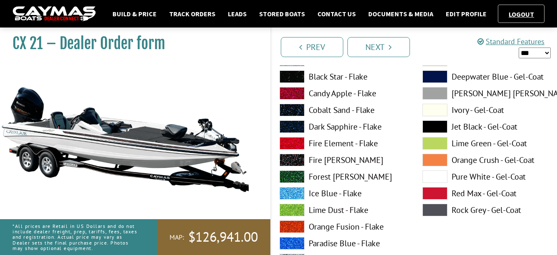
click at [432, 175] on span at bounding box center [434, 176] width 25 height 12
click at [434, 160] on span at bounding box center [434, 160] width 25 height 12
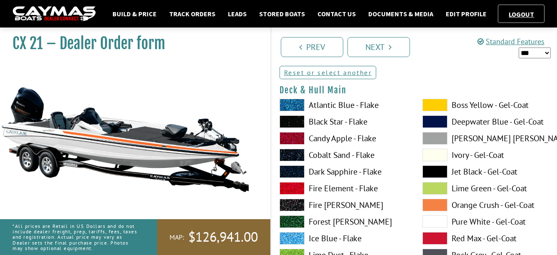
scroll to position [83, 0]
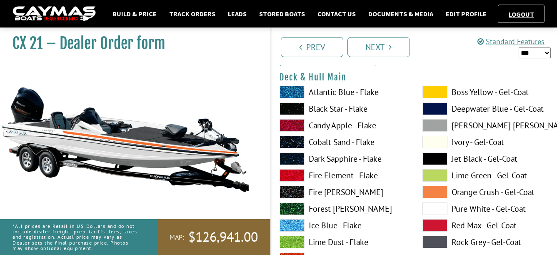
click at [443, 117] on div "Boss Yellow - Gel-Coat Deepwater Blue - Gel-Coat Dove Gray - Gel-Coat Ivory - G…" at bounding box center [485, 244] width 143 height 316
click at [446, 129] on span at bounding box center [434, 125] width 25 height 12
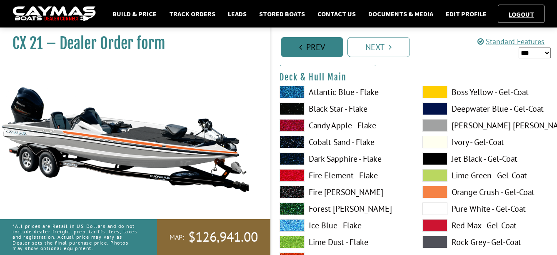
click at [299, 49] on icon "Pagination" at bounding box center [300, 47] width 3 height 8
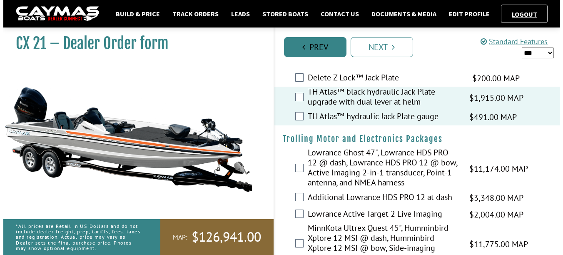
scroll to position [0, 0]
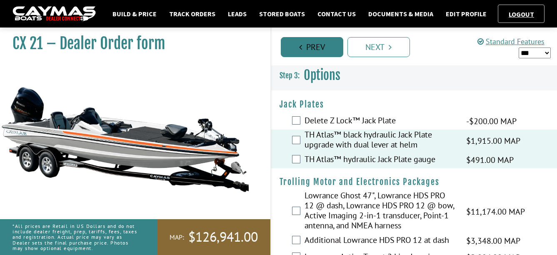
click at [299, 49] on icon "Pagination" at bounding box center [300, 47] width 3 height 8
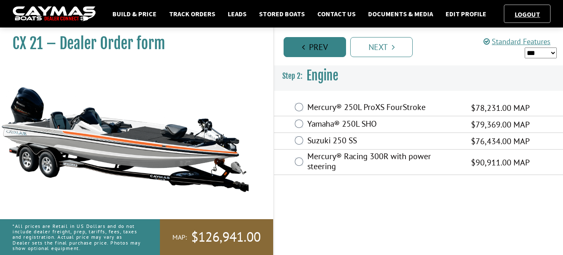
click at [299, 49] on link "Prev" at bounding box center [315, 47] width 62 height 20
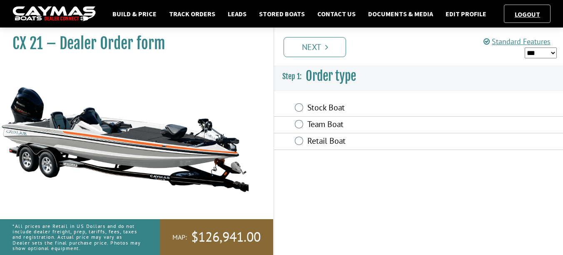
click at [299, 49] on link "Next" at bounding box center [315, 47] width 62 height 20
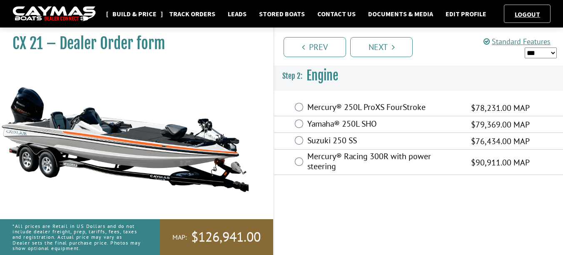
click at [135, 15] on link "Build & Price" at bounding box center [134, 13] width 52 height 11
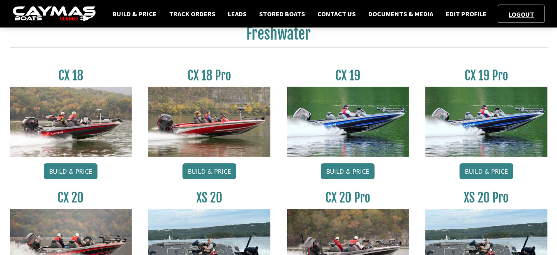
scroll to position [416, 0]
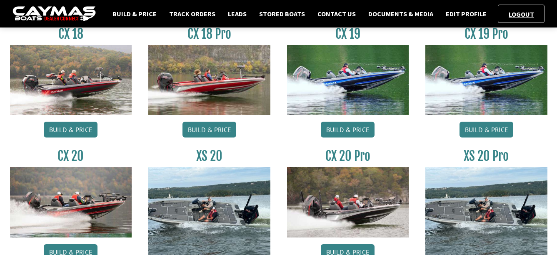
click at [55, 217] on img at bounding box center [71, 202] width 122 height 70
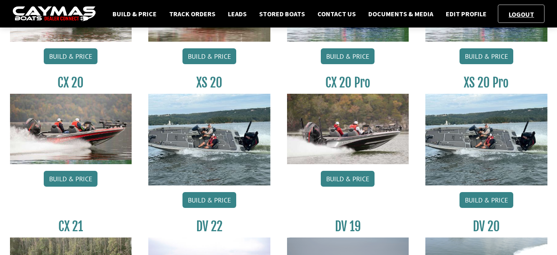
scroll to position [500, 0]
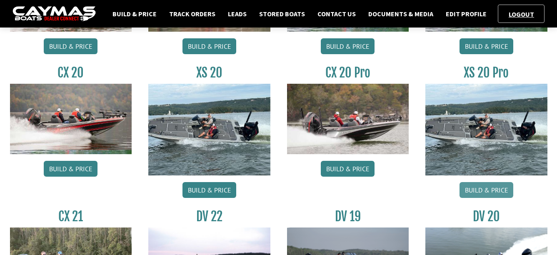
click at [468, 188] on link "Build & Price" at bounding box center [486, 190] width 54 height 16
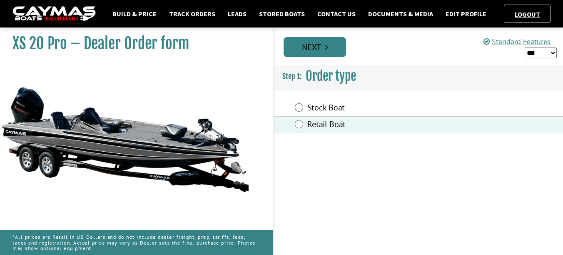
click at [321, 42] on link "Next" at bounding box center [315, 47] width 62 height 20
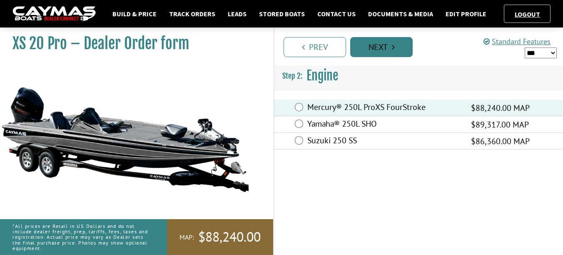
click at [373, 39] on link "Next" at bounding box center [381, 47] width 62 height 20
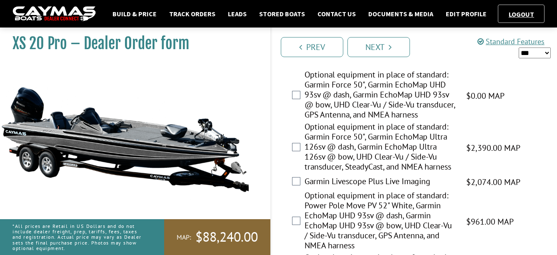
scroll to position [749, 0]
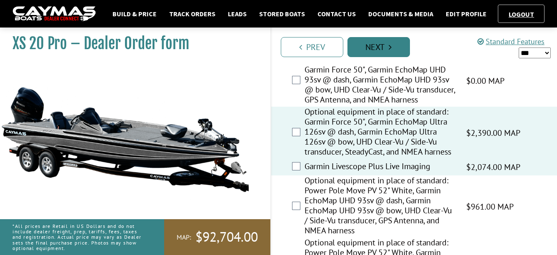
click at [382, 48] on link "Next" at bounding box center [378, 47] width 62 height 20
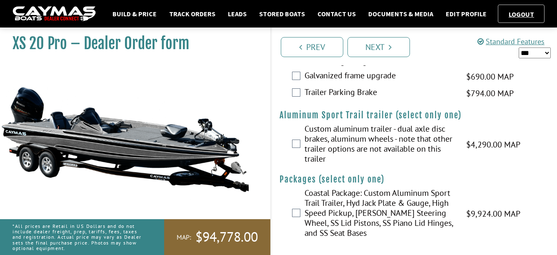
scroll to position [1890, 0]
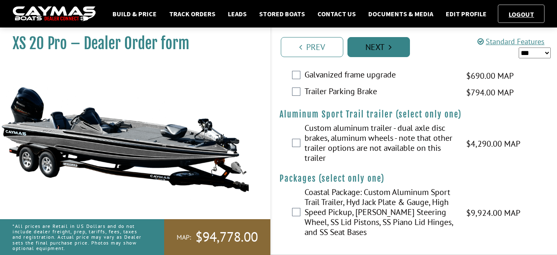
click at [379, 40] on link "Next" at bounding box center [378, 47] width 62 height 20
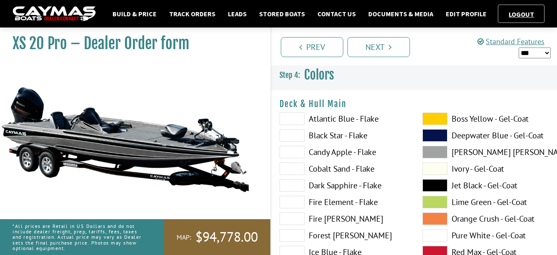
scroll to position [42, 0]
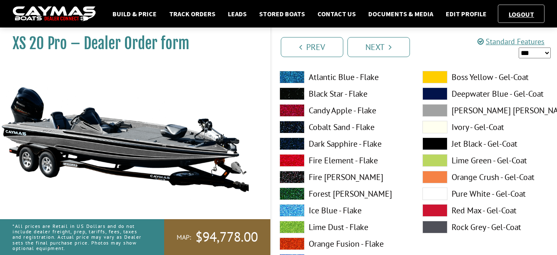
click at [439, 109] on span at bounding box center [434, 110] width 25 height 12
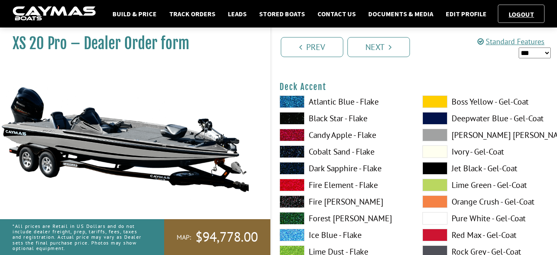
scroll to position [375, 0]
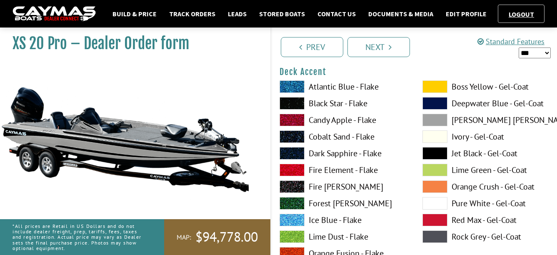
click at [438, 220] on span at bounding box center [434, 220] width 25 height 12
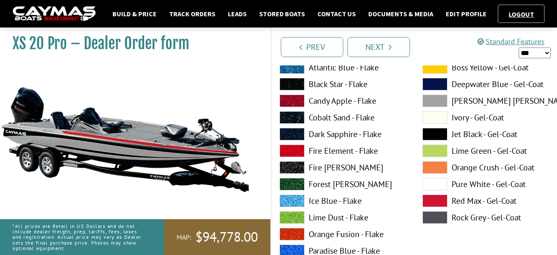
scroll to position [749, 0]
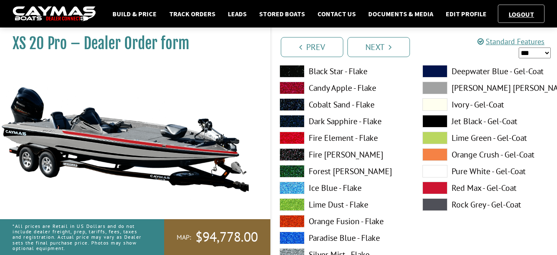
click at [446, 183] on span at bounding box center [434, 188] width 25 height 12
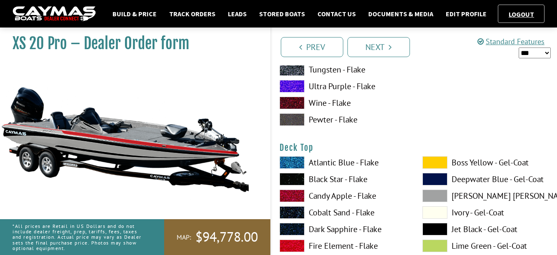
scroll to position [1041, 0]
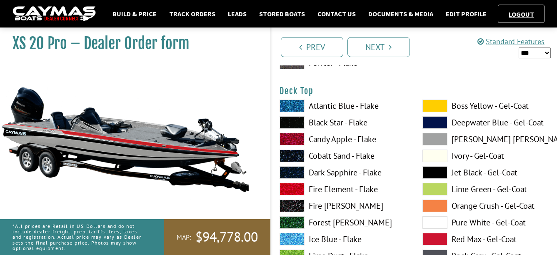
click at [440, 236] on span at bounding box center [434, 239] width 25 height 12
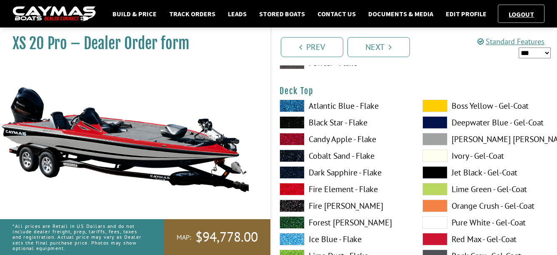
click at [438, 141] on span at bounding box center [434, 139] width 25 height 12
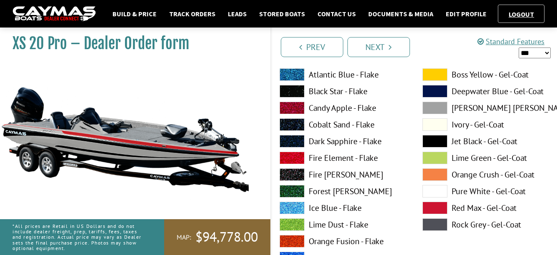
scroll to position [1415, 0]
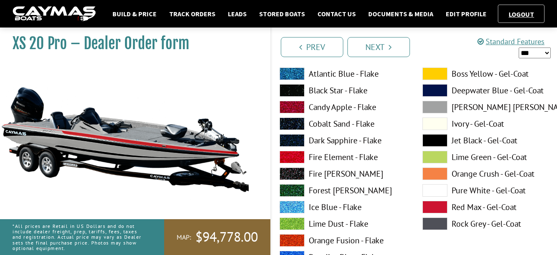
click at [444, 207] on span at bounding box center [434, 207] width 25 height 12
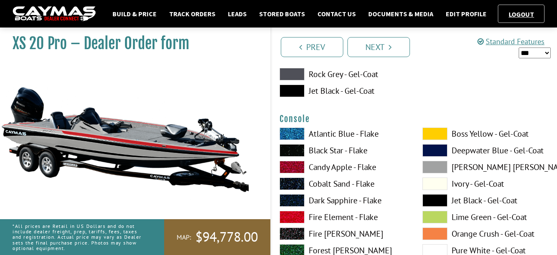
scroll to position [1873, 0]
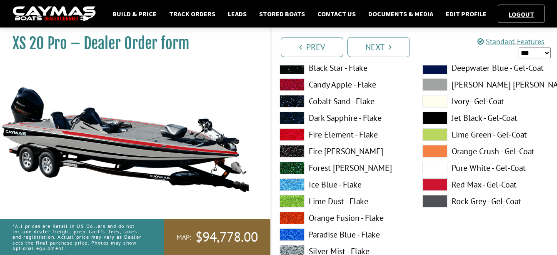
click at [432, 186] on span at bounding box center [434, 184] width 25 height 12
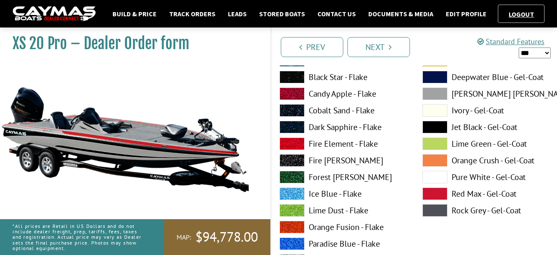
scroll to position [2206, 0]
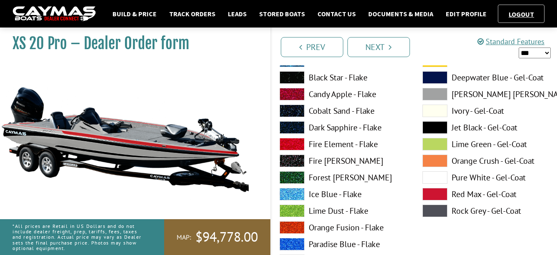
click at [435, 188] on span at bounding box center [434, 194] width 25 height 12
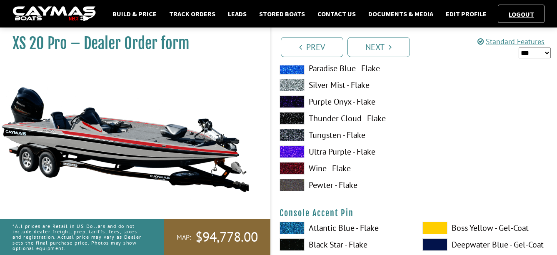
scroll to position [2498, 0]
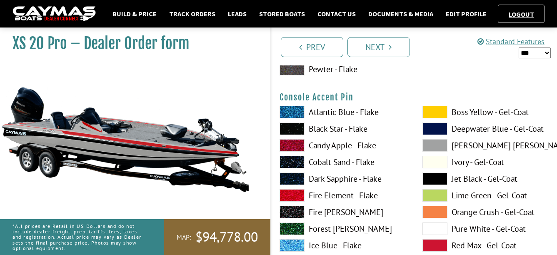
click at [433, 244] on span at bounding box center [434, 245] width 25 height 12
click at [433, 242] on span at bounding box center [434, 245] width 25 height 12
click at [441, 180] on span at bounding box center [434, 178] width 25 height 12
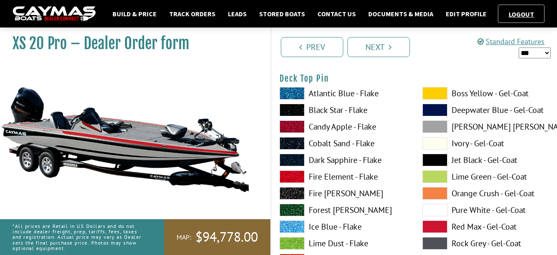
scroll to position [1374, 0]
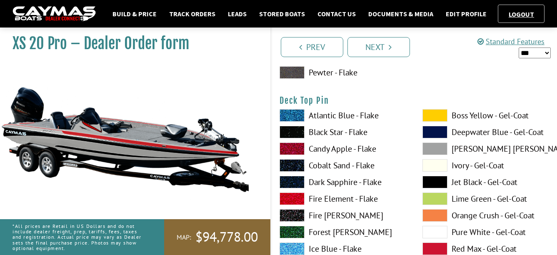
click at [437, 186] on span at bounding box center [434, 182] width 25 height 12
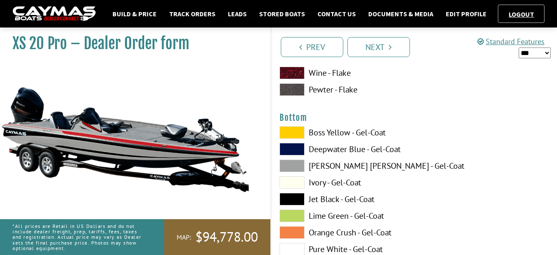
scroll to position [2831, 0]
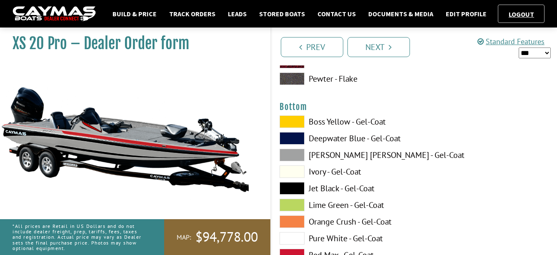
click at [291, 189] on span at bounding box center [291, 188] width 25 height 12
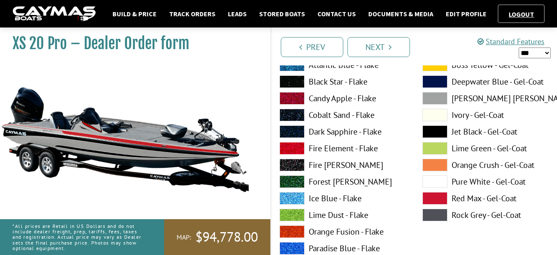
scroll to position [3081, 0]
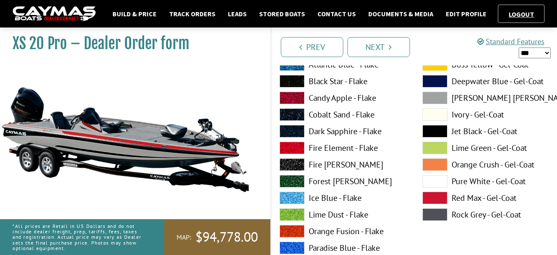
click at [435, 197] on span at bounding box center [434, 198] width 25 height 12
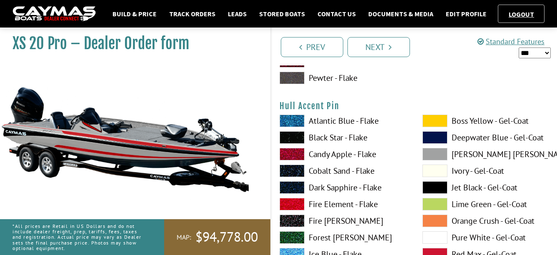
scroll to position [3372, 0]
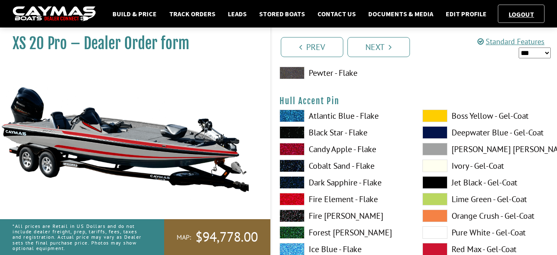
click at [438, 183] on span at bounding box center [434, 182] width 25 height 12
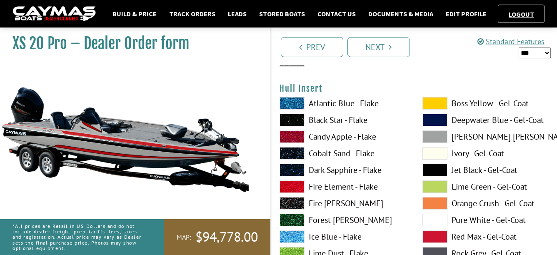
scroll to position [3747, 0]
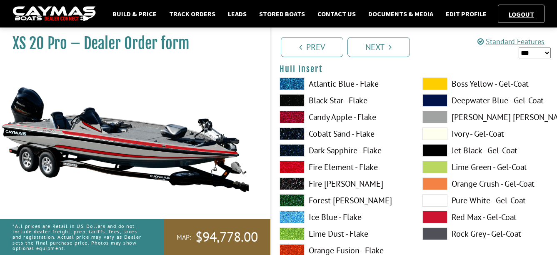
click at [443, 215] on span at bounding box center [434, 217] width 25 height 12
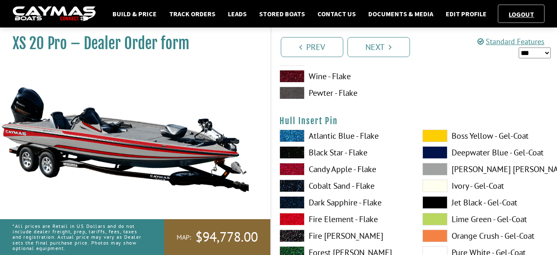
scroll to position [4038, 0]
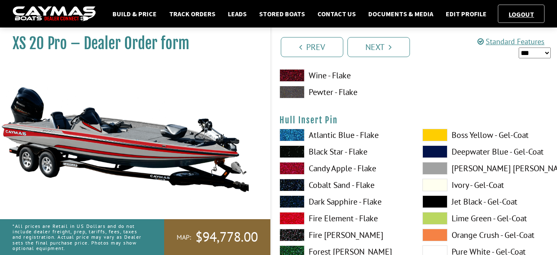
click at [434, 203] on span at bounding box center [434, 201] width 25 height 12
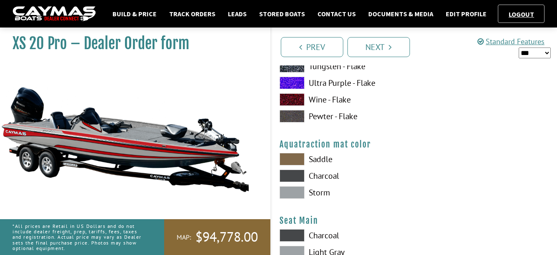
scroll to position [4371, 0]
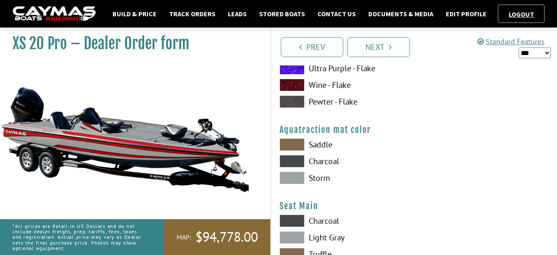
click at [296, 159] on span at bounding box center [291, 161] width 25 height 12
click at [292, 175] on span at bounding box center [291, 178] width 25 height 12
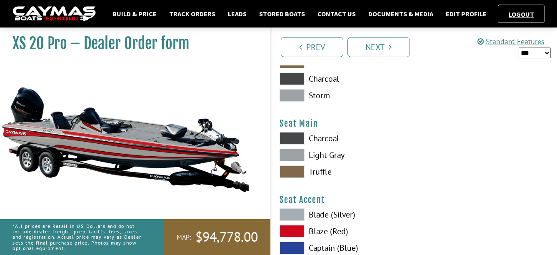
scroll to position [4455, 0]
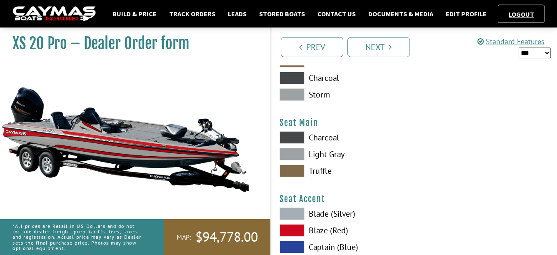
click at [288, 134] on span at bounding box center [291, 137] width 25 height 12
click at [291, 152] on span at bounding box center [291, 154] width 25 height 12
click at [296, 136] on span at bounding box center [291, 137] width 25 height 12
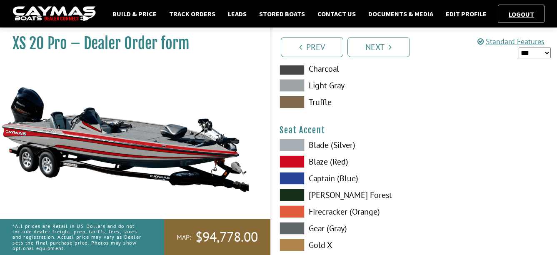
scroll to position [4538, 0]
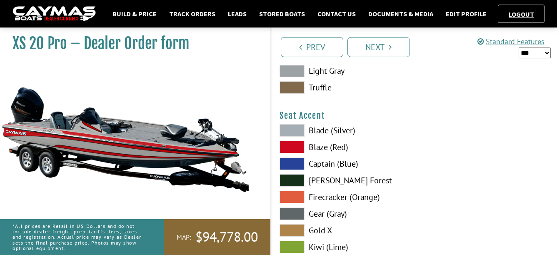
click at [295, 145] on span at bounding box center [291, 147] width 25 height 12
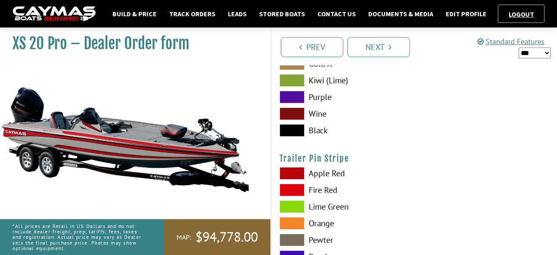
scroll to position [4746, 0]
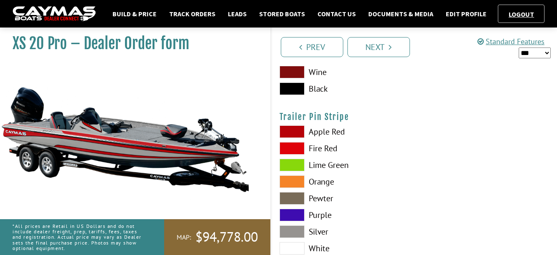
click at [294, 146] on span at bounding box center [291, 148] width 25 height 12
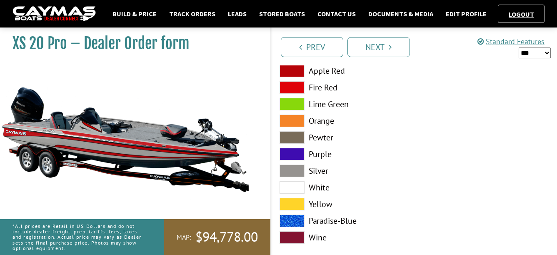
scroll to position [4820, 0]
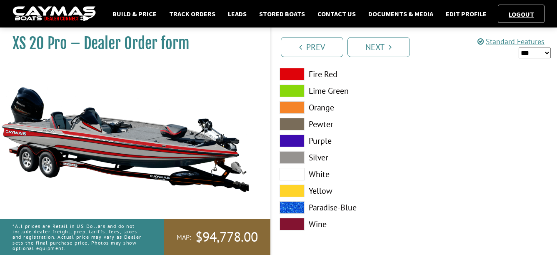
click at [532, 51] on select "*** ****** ******" at bounding box center [534, 52] width 32 height 11
select select "*"
click at [518, 47] on select "*** ****** ******" at bounding box center [534, 52] width 32 height 11
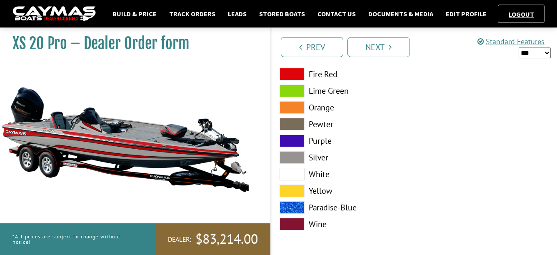
drag, startPoint x: 503, startPoint y: 66, endPoint x: 517, endPoint y: 70, distance: 14.4
click at [524, 73] on div at bounding box center [485, 142] width 143 height 183
click at [139, 15] on link "Build & Price" at bounding box center [134, 13] width 52 height 11
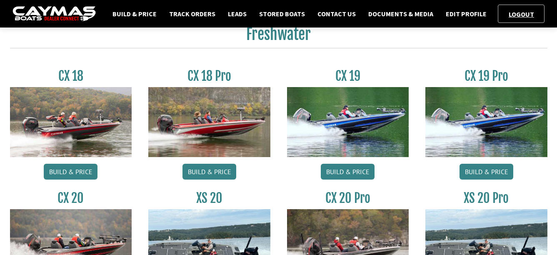
scroll to position [375, 0]
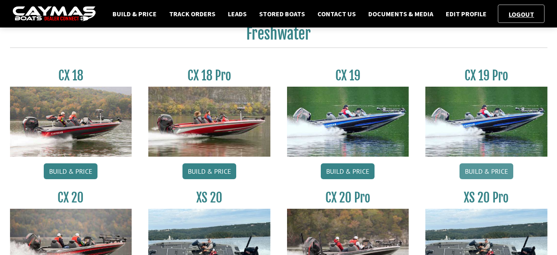
click at [491, 169] on link "Build & Price" at bounding box center [486, 171] width 54 height 16
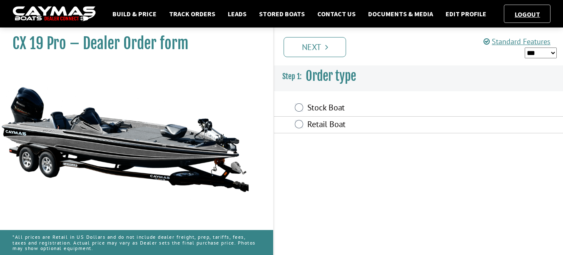
click at [298, 119] on div "Retail Boat" at bounding box center [418, 125] width 289 height 17
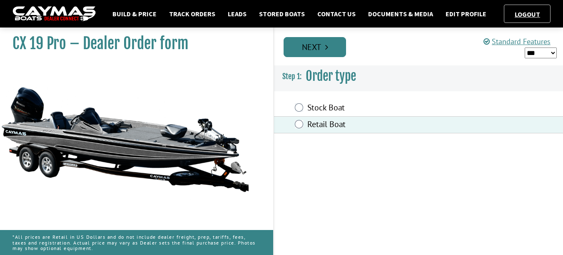
click at [316, 53] on link "Next" at bounding box center [315, 47] width 62 height 20
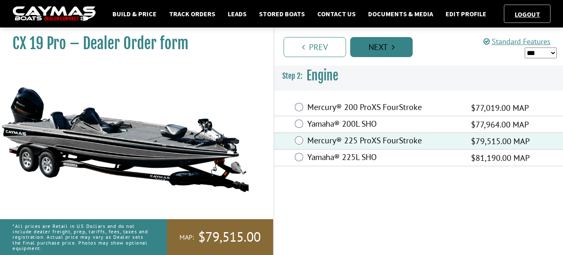
click at [385, 47] on link "Next" at bounding box center [381, 47] width 62 height 20
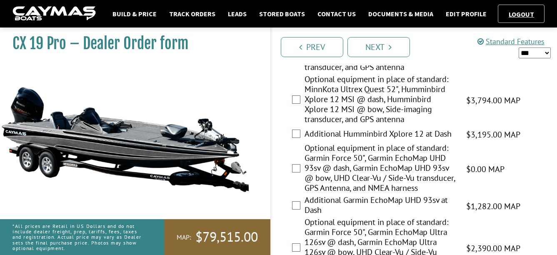
scroll to position [458, 0]
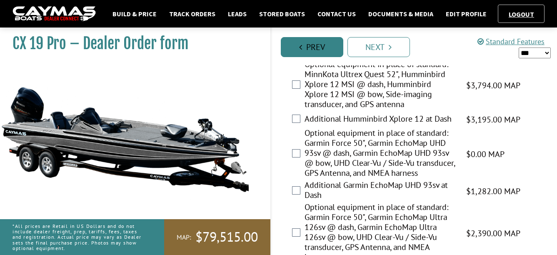
click at [312, 47] on link "Prev" at bounding box center [312, 47] width 62 height 20
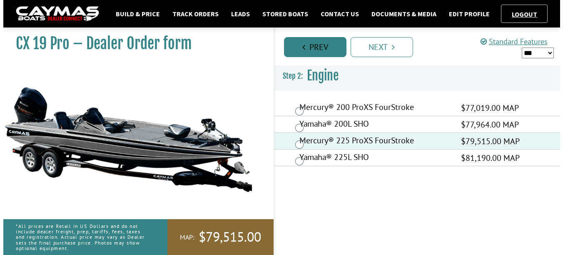
scroll to position [0, 0]
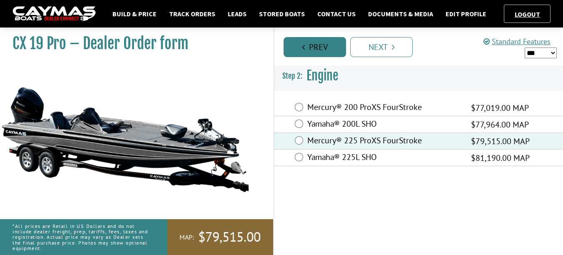
click at [314, 47] on link "Prev" at bounding box center [315, 47] width 62 height 20
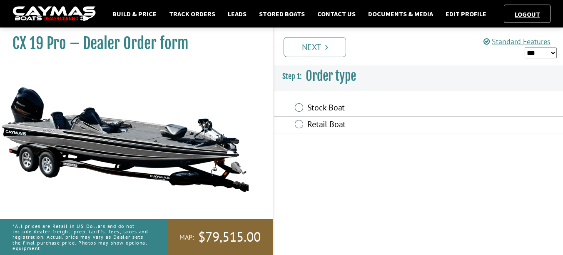
click at [314, 47] on link "Next" at bounding box center [315, 47] width 62 height 20
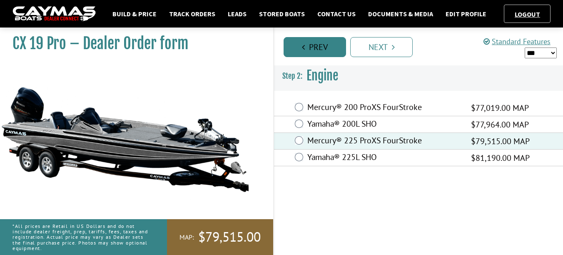
click at [314, 47] on link "Prev" at bounding box center [315, 47] width 62 height 20
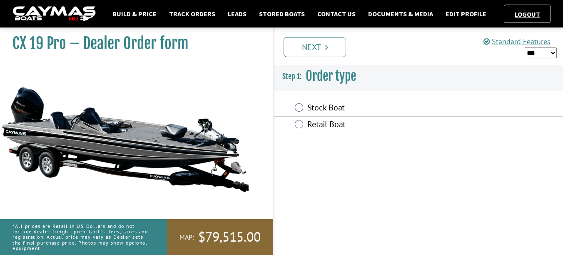
click at [314, 47] on link "Next" at bounding box center [315, 47] width 62 height 20
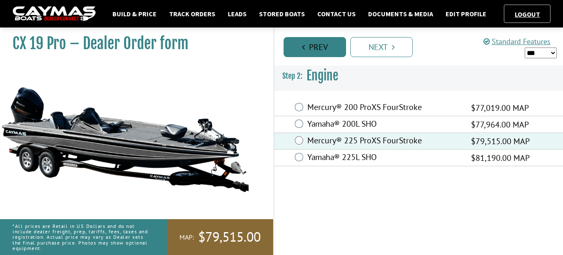
click at [314, 47] on link "Prev" at bounding box center [315, 47] width 62 height 20
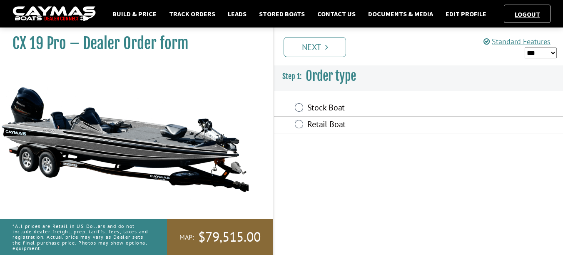
click at [314, 47] on link "Next" at bounding box center [315, 47] width 62 height 20
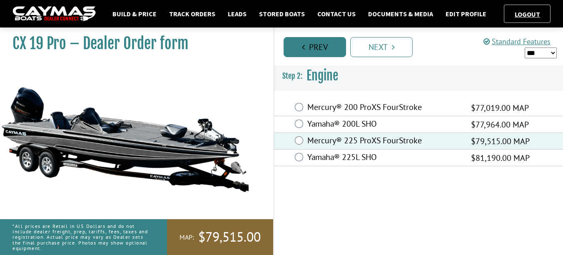
click at [314, 47] on link "Prev" at bounding box center [315, 47] width 62 height 20
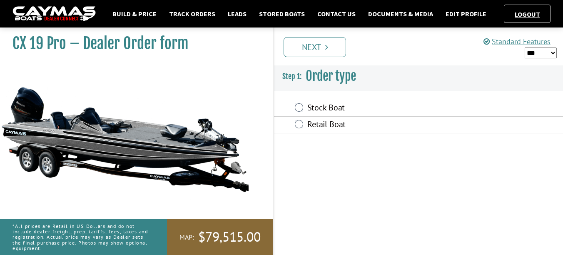
click at [132, 8] on nav "Build & Price Track Orders Leads Stored Boats Contact Us Documents & Media Edit…" at bounding box center [281, 14] width 538 height 18
click at [135, 12] on link "Build & Price" at bounding box center [134, 13] width 52 height 11
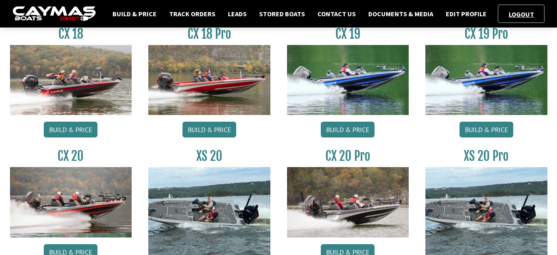
scroll to position [375, 0]
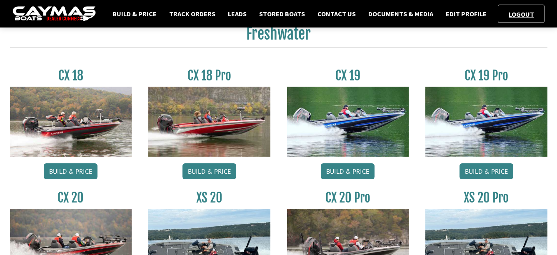
click at [456, 111] on img at bounding box center [486, 122] width 122 height 70
click at [484, 178] on link "Build & Price" at bounding box center [486, 171] width 54 height 16
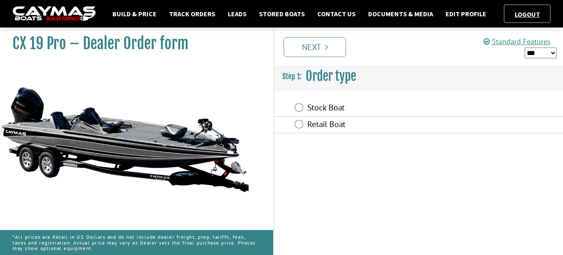
click at [330, 108] on label "Stock Boat" at bounding box center [383, 108] width 153 height 12
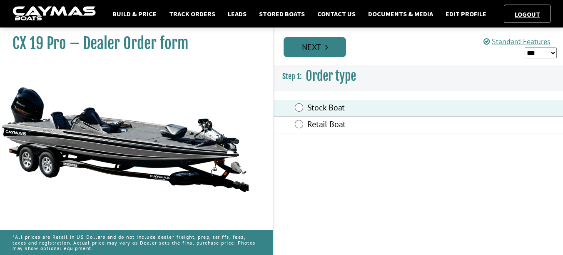
click at [334, 51] on link "Next" at bounding box center [315, 47] width 62 height 20
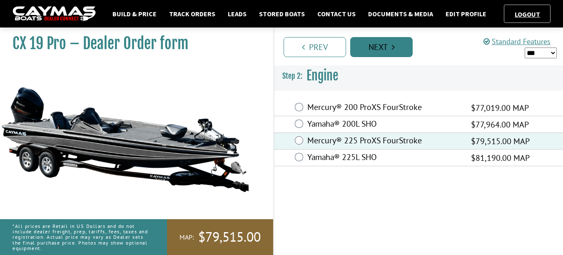
click at [377, 40] on link "Next" at bounding box center [381, 47] width 62 height 20
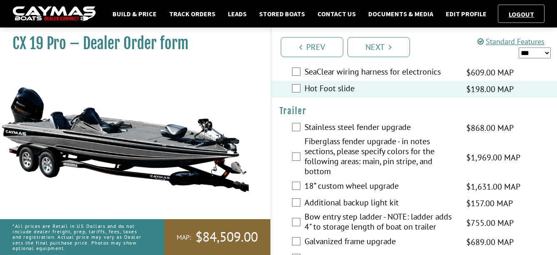
scroll to position [1512, 0]
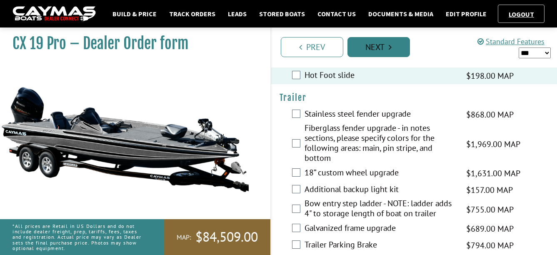
click at [371, 50] on link "Next" at bounding box center [378, 47] width 62 height 20
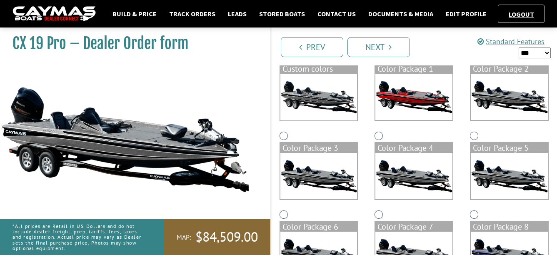
scroll to position [0, 0]
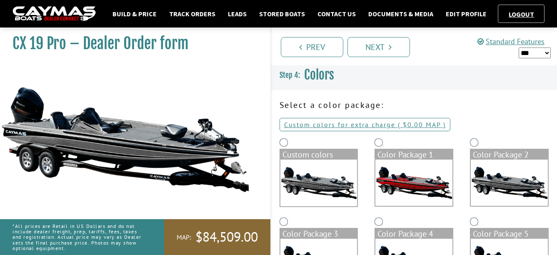
click at [330, 172] on img at bounding box center [318, 182] width 77 height 47
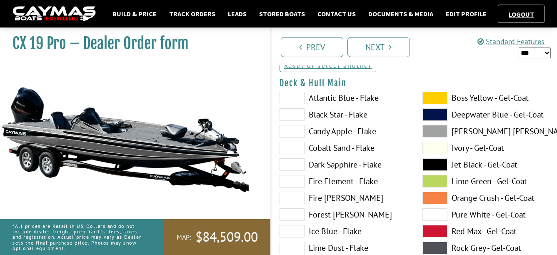
scroll to position [83, 0]
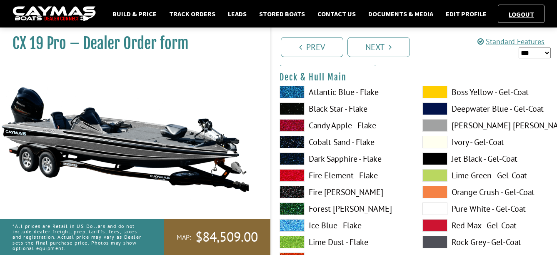
click at [432, 122] on span at bounding box center [434, 125] width 25 height 12
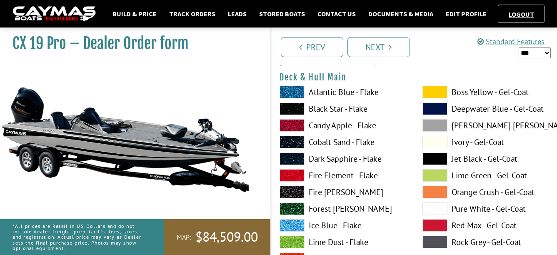
click at [296, 109] on span at bounding box center [291, 108] width 25 height 12
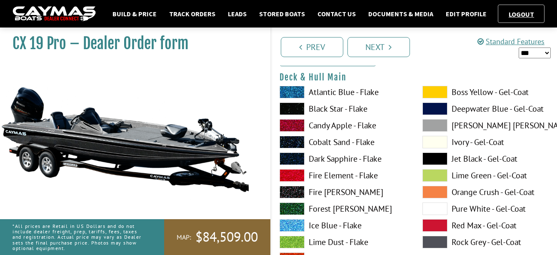
click at [436, 124] on span at bounding box center [434, 125] width 25 height 12
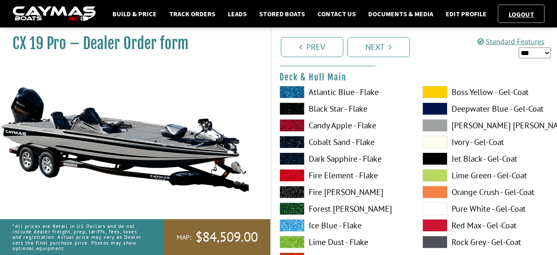
click at [428, 239] on span at bounding box center [434, 242] width 25 height 12
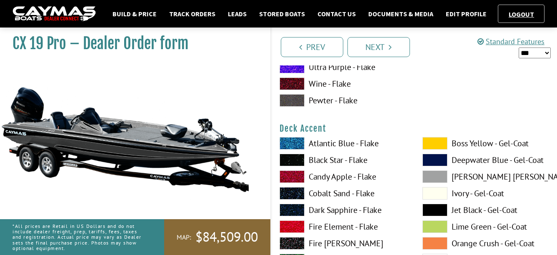
scroll to position [416, 0]
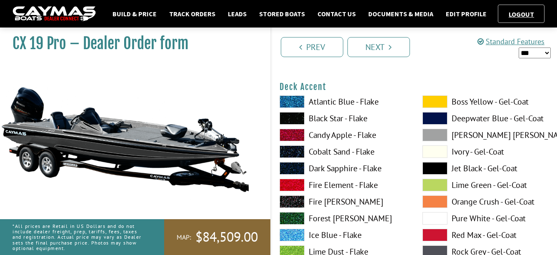
click at [430, 170] on span at bounding box center [434, 168] width 25 height 12
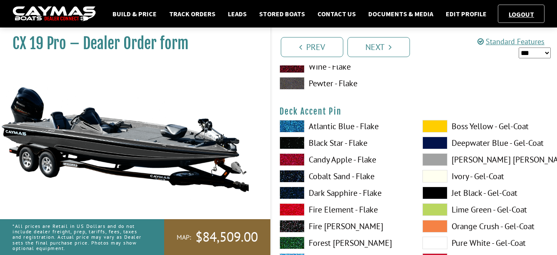
scroll to position [749, 0]
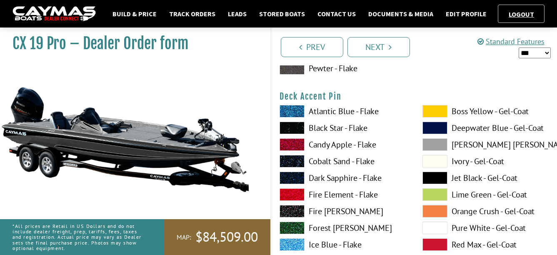
click at [440, 175] on span at bounding box center [434, 178] width 25 height 12
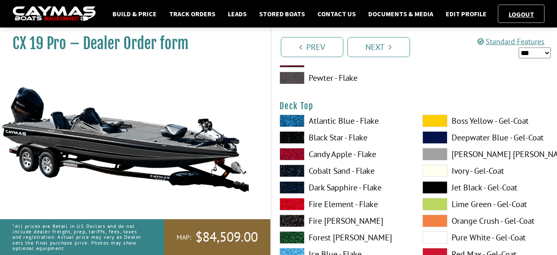
scroll to position [1124, 0]
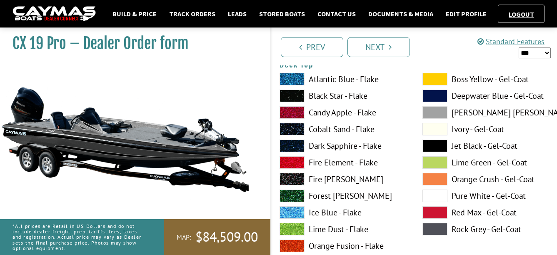
click at [435, 228] on span at bounding box center [434, 229] width 25 height 12
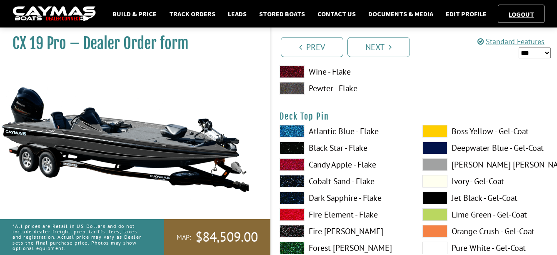
scroll to position [1415, 0]
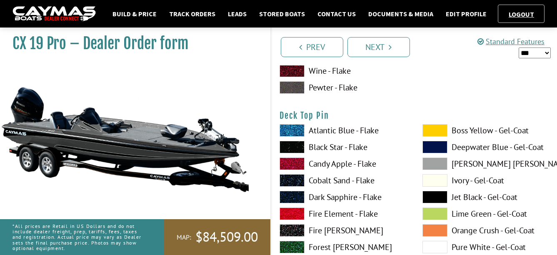
click at [436, 191] on span at bounding box center [434, 197] width 25 height 12
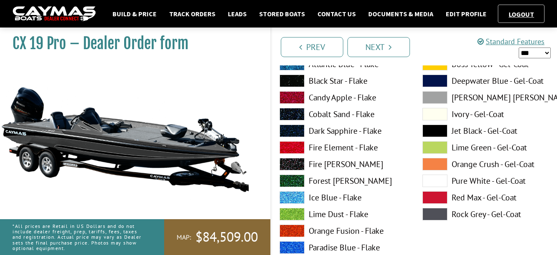
scroll to position [1832, 0]
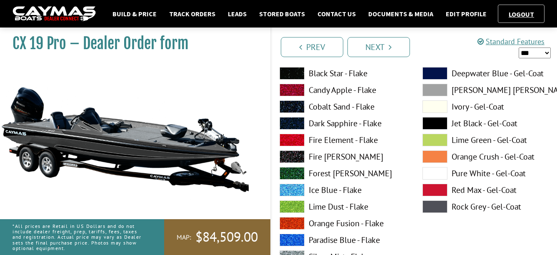
click at [430, 205] on span at bounding box center [434, 206] width 25 height 12
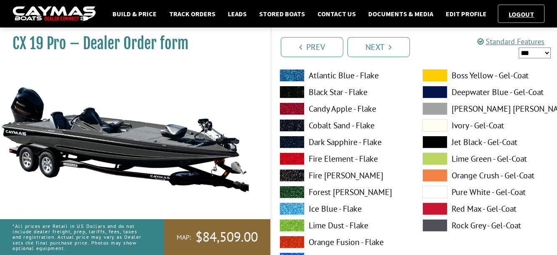
scroll to position [1457, 0]
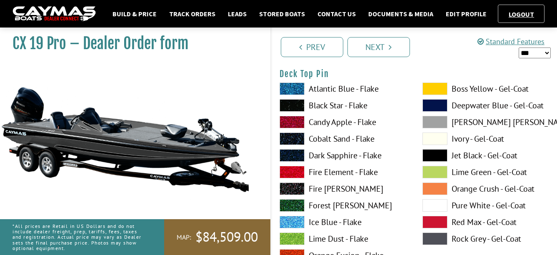
click at [440, 219] on span at bounding box center [434, 222] width 25 height 12
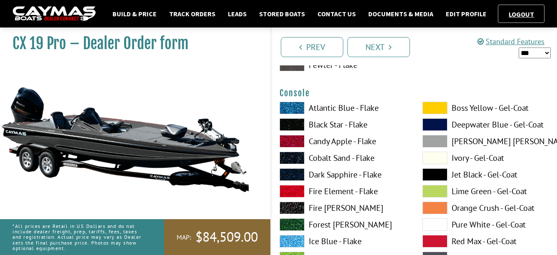
scroll to position [2165, 0]
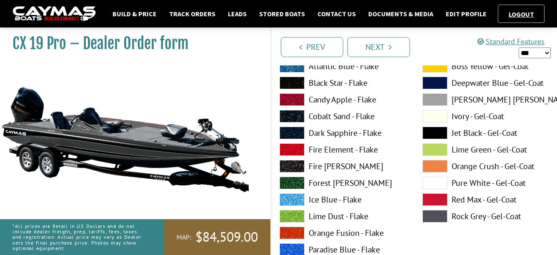
click at [434, 197] on span at bounding box center [434, 199] width 25 height 12
click at [434, 220] on span at bounding box center [434, 216] width 25 height 12
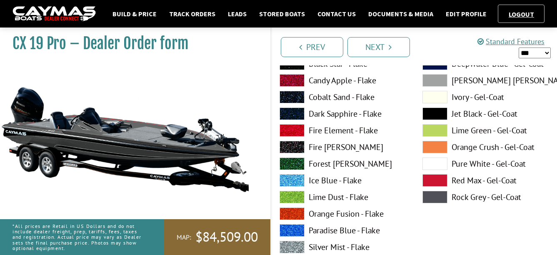
scroll to position [2540, 0]
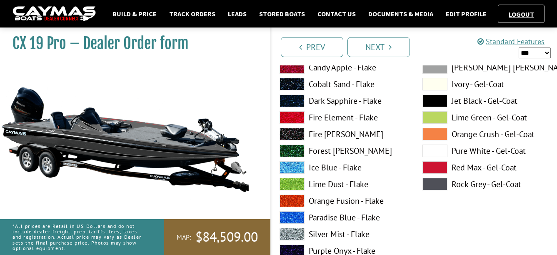
click at [429, 169] on span at bounding box center [434, 167] width 25 height 12
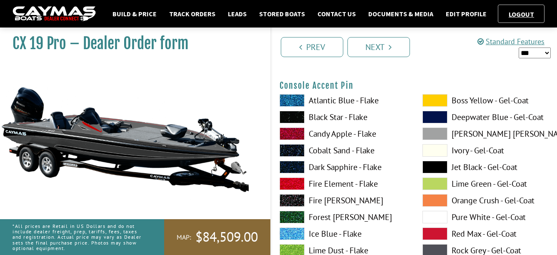
scroll to position [2831, 0]
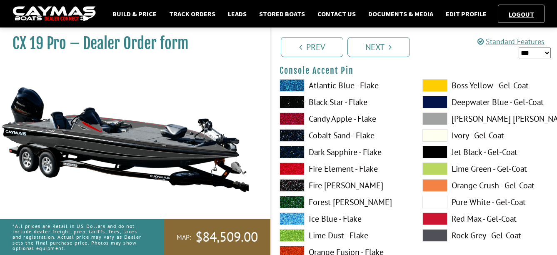
click at [439, 152] on span at bounding box center [434, 152] width 25 height 12
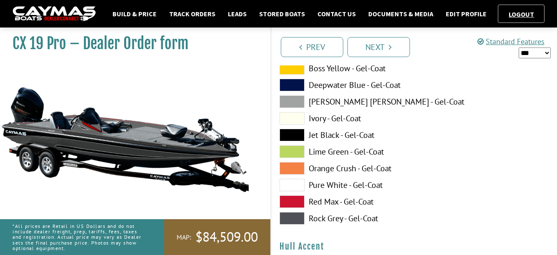
scroll to position [3206, 0]
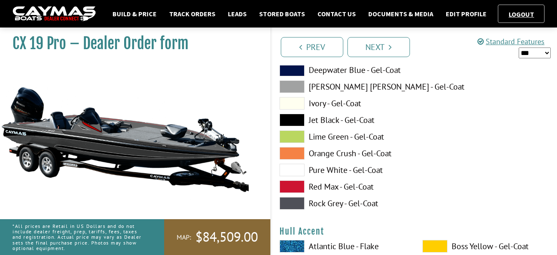
click at [285, 202] on span at bounding box center [291, 203] width 25 height 12
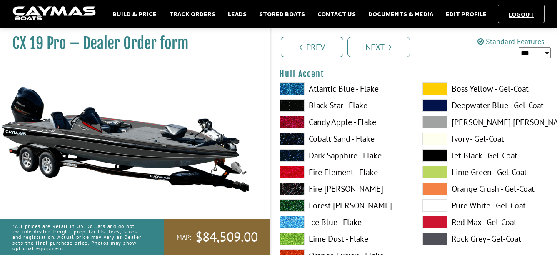
scroll to position [3414, 0]
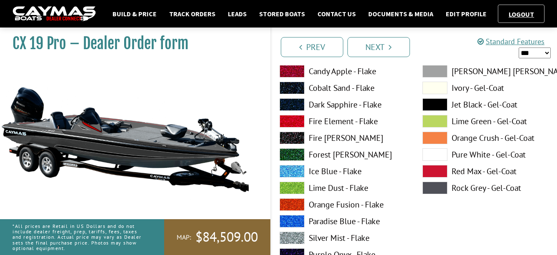
click at [433, 169] on span at bounding box center [434, 171] width 25 height 12
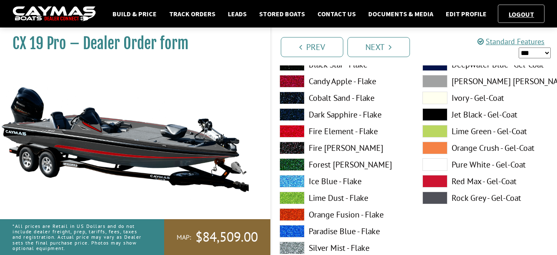
scroll to position [3747, 0]
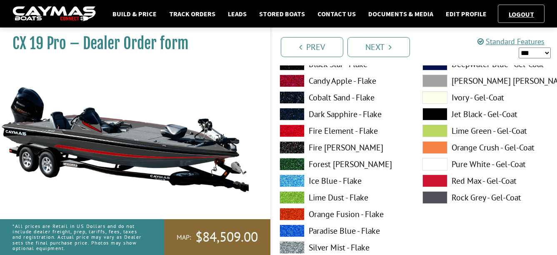
click at [435, 177] on span at bounding box center [434, 180] width 25 height 12
click at [435, 117] on span at bounding box center [434, 114] width 25 height 12
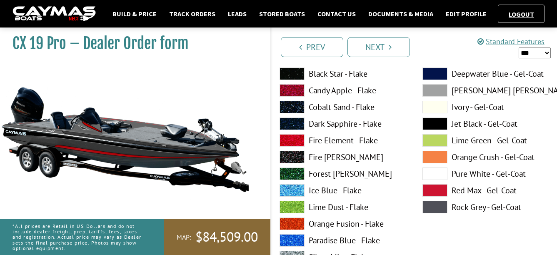
scroll to position [4122, 0]
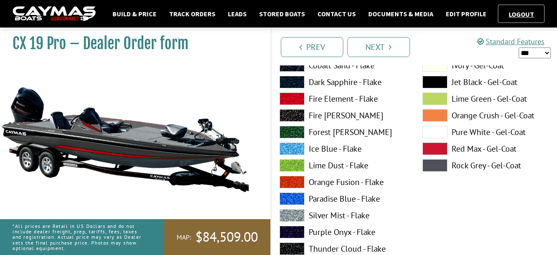
click at [433, 146] on span at bounding box center [434, 148] width 25 height 12
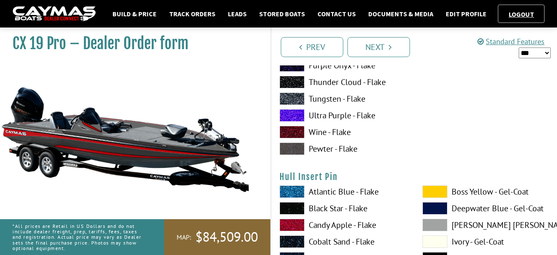
scroll to position [4330, 0]
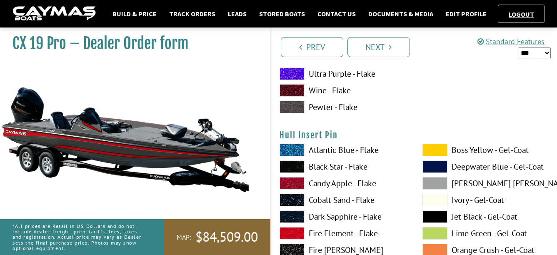
click at [433, 215] on span at bounding box center [434, 216] width 25 height 12
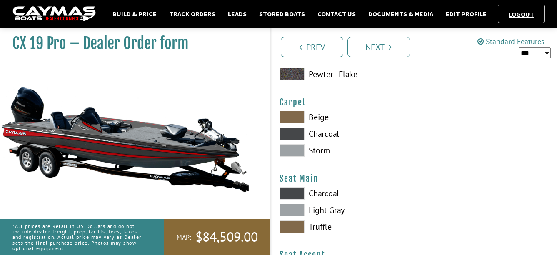
scroll to position [4704, 0]
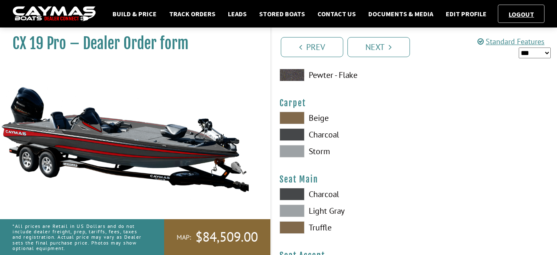
click at [286, 132] on span at bounding box center [291, 134] width 25 height 12
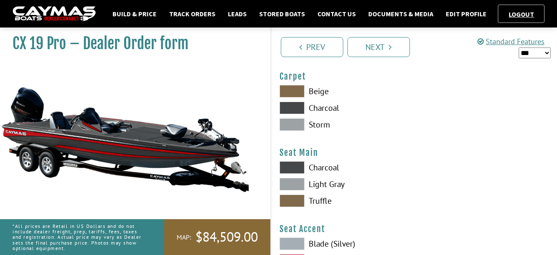
scroll to position [4746, 0]
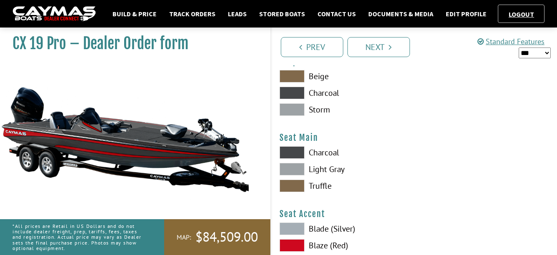
click at [290, 147] on span at bounding box center [291, 152] width 25 height 12
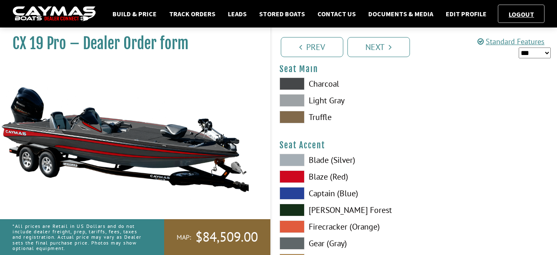
scroll to position [4829, 0]
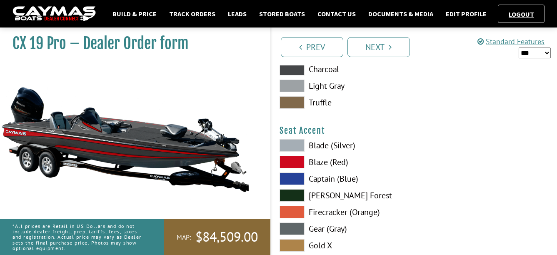
click at [291, 158] on span at bounding box center [291, 162] width 25 height 12
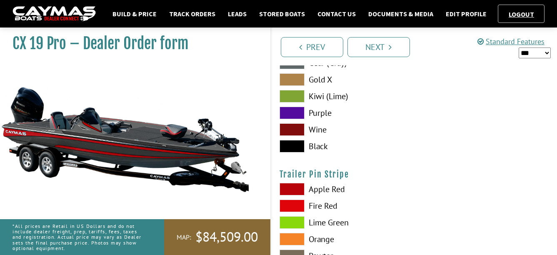
scroll to position [4996, 0]
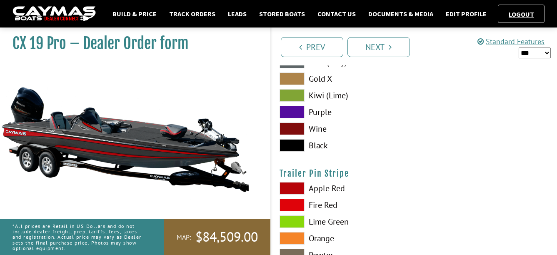
click at [294, 204] on span at bounding box center [291, 205] width 25 height 12
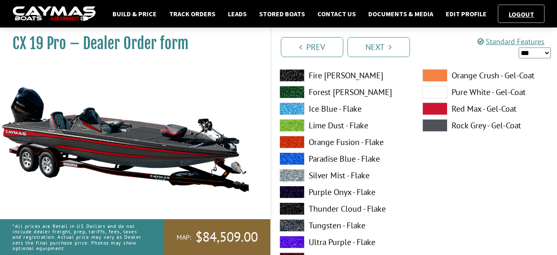
scroll to position [2254, 0]
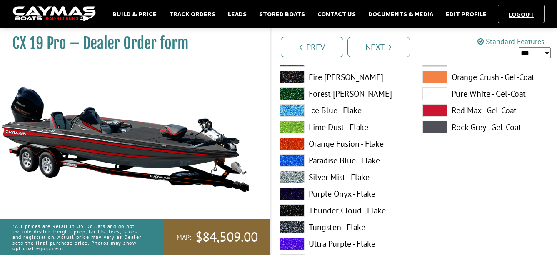
click at [430, 111] on span at bounding box center [434, 110] width 25 height 12
click at [434, 127] on span at bounding box center [434, 127] width 25 height 12
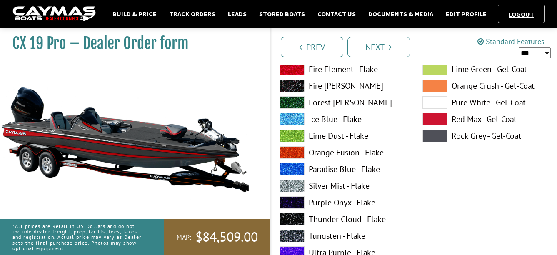
scroll to position [1879, 0]
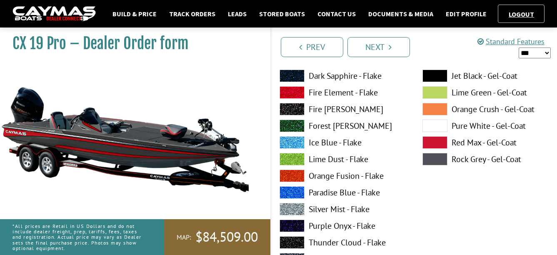
click at [441, 143] on span at bounding box center [434, 142] width 25 height 12
click at [435, 162] on span at bounding box center [434, 159] width 25 height 12
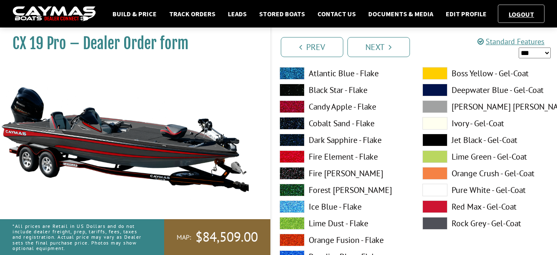
scroll to position [1088, 0]
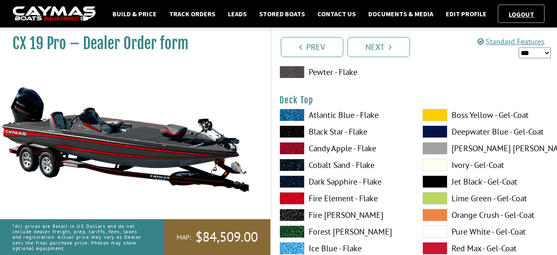
click at [435, 248] on span at bounding box center [434, 248] width 25 height 12
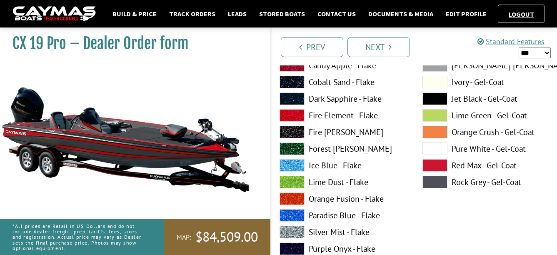
scroll to position [1172, 0]
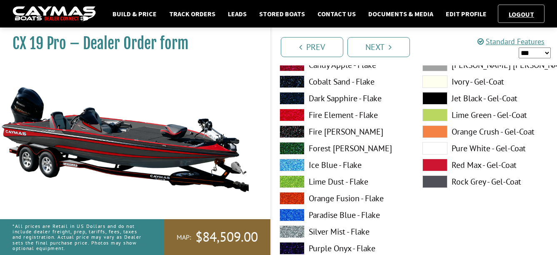
click at [433, 182] on span at bounding box center [434, 181] width 25 height 12
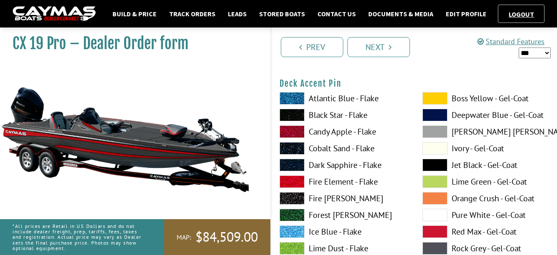
scroll to position [755, 0]
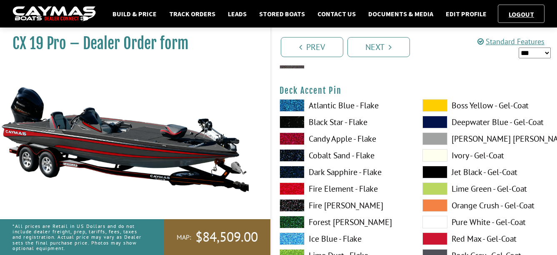
click at [434, 234] on span at bounding box center [434, 238] width 25 height 12
click at [437, 162] on div "Boss Yellow - Gel-Coat Deepwater Blue - Gel-Coat Dove Gray - Gel-Coat Ivory - G…" at bounding box center [485, 257] width 143 height 316
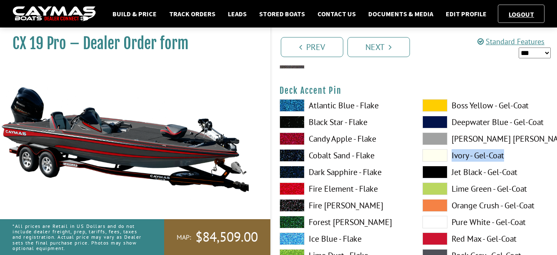
drag, startPoint x: 437, startPoint y: 162, endPoint x: 436, endPoint y: 169, distance: 6.3
click at [436, 169] on span at bounding box center [434, 172] width 25 height 12
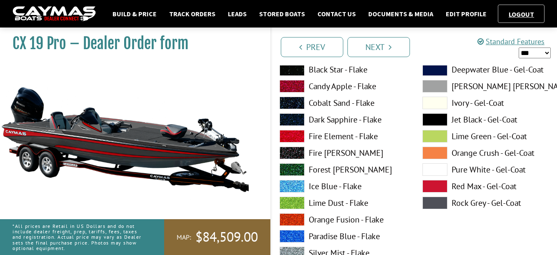
scroll to position [464, 0]
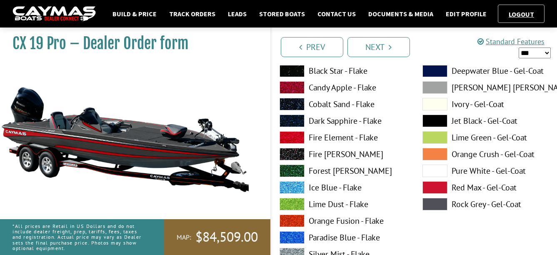
click at [438, 183] on span at bounding box center [434, 187] width 25 height 12
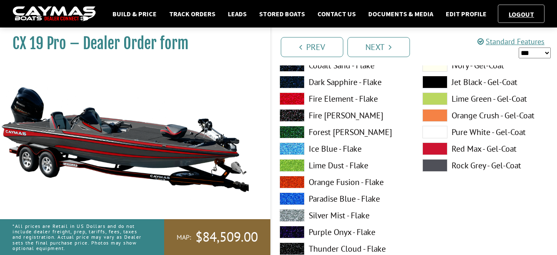
scroll to position [2581, 0]
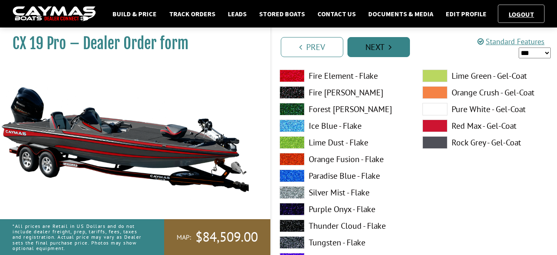
click at [388, 49] on link "Next" at bounding box center [378, 47] width 62 height 20
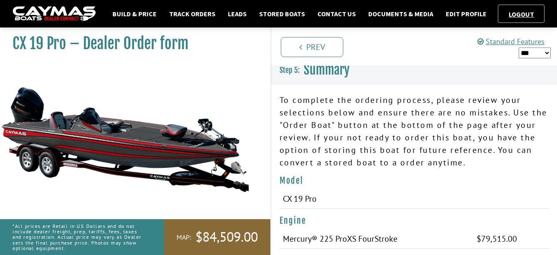
scroll to position [0, 0]
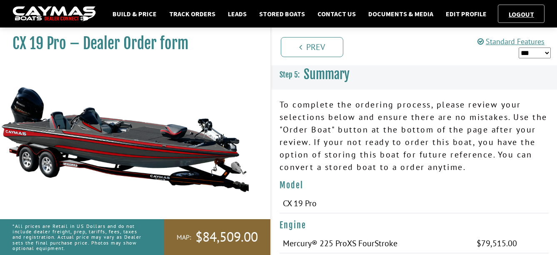
click at [533, 53] on select "*** ****** ******" at bounding box center [534, 52] width 32 height 11
click at [518, 47] on select "*** ****** ******" at bounding box center [534, 52] width 32 height 11
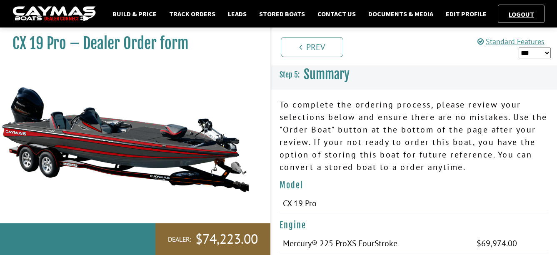
click at [542, 53] on select "*** ****** ******" at bounding box center [534, 52] width 32 height 11
click at [518, 47] on select "*** ****** ******" at bounding box center [534, 52] width 32 height 11
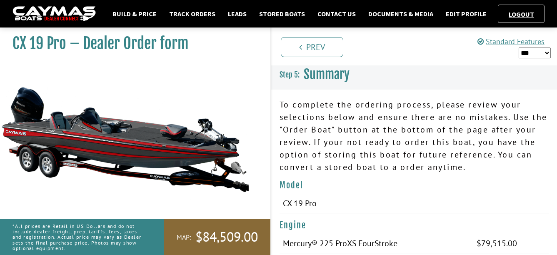
click at [535, 53] on select "*** ****** ******" at bounding box center [534, 52] width 32 height 11
click at [518, 47] on select "*** ****** ******" at bounding box center [534, 52] width 32 height 11
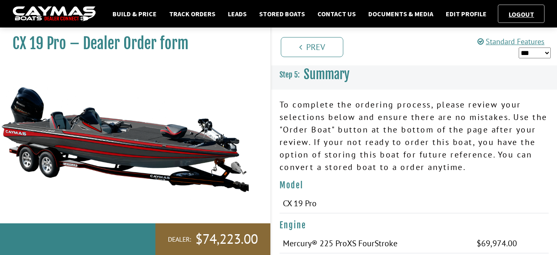
click at [547, 43] on div "Standard Features *** ****** ******" at bounding box center [513, 47] width 73 height 27
click at [533, 57] on select "*** ****** ******" at bounding box center [534, 52] width 32 height 11
select select "*"
click at [518, 47] on select "*** ****** ******" at bounding box center [534, 52] width 32 height 11
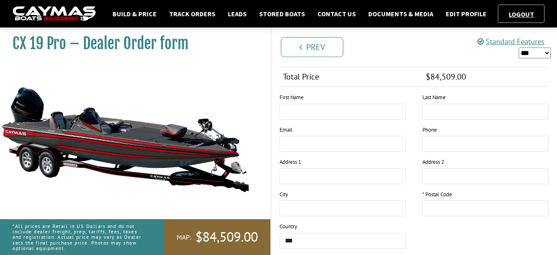
scroll to position [982, 0]
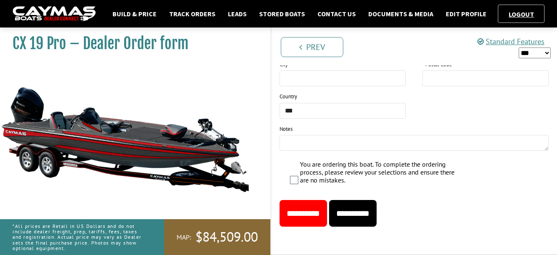
click at [373, 214] on input "**********" at bounding box center [352, 213] width 47 height 27
type input "*****"
click at [368, 213] on input "**********" at bounding box center [352, 213] width 47 height 27
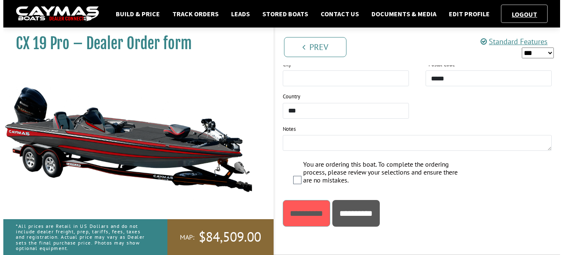
scroll to position [0, 0]
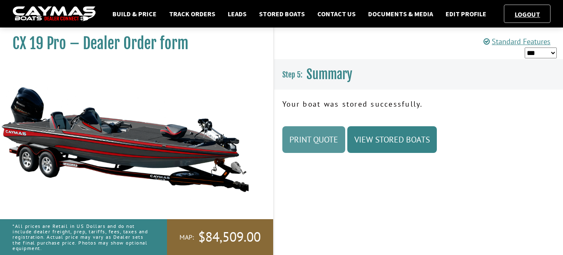
click at [311, 137] on link "Print Quote" at bounding box center [313, 139] width 63 height 27
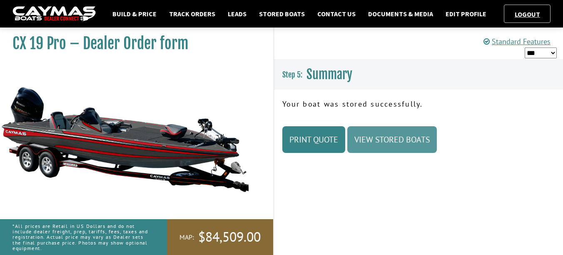
click at [394, 142] on link "View Stored Boats" at bounding box center [392, 139] width 90 height 27
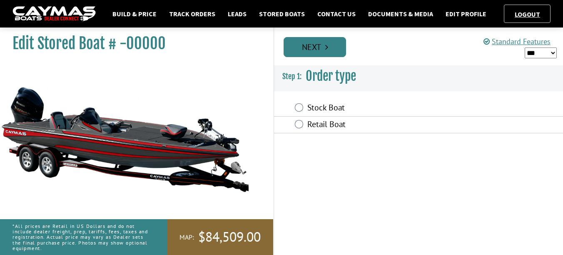
click at [319, 53] on link "Next" at bounding box center [315, 47] width 62 height 20
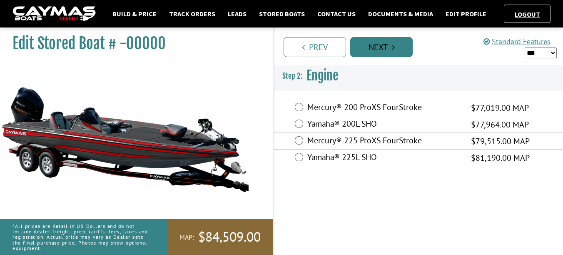
click at [372, 47] on link "Next" at bounding box center [381, 47] width 62 height 20
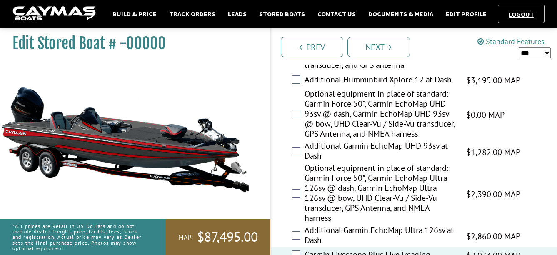
scroll to position [513, 0]
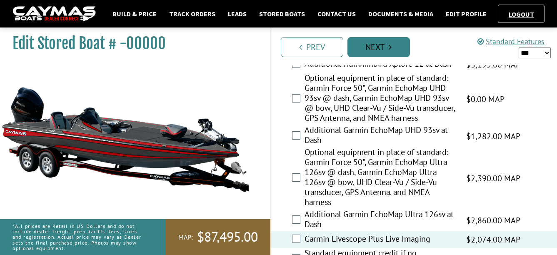
click at [382, 51] on link "Next" at bounding box center [378, 47] width 62 height 20
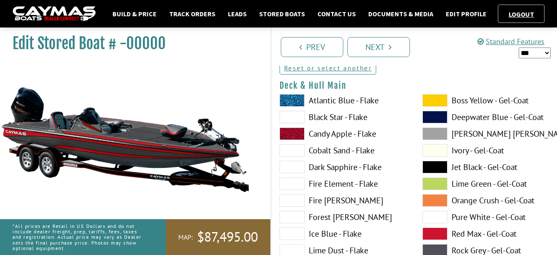
scroll to position [0, 0]
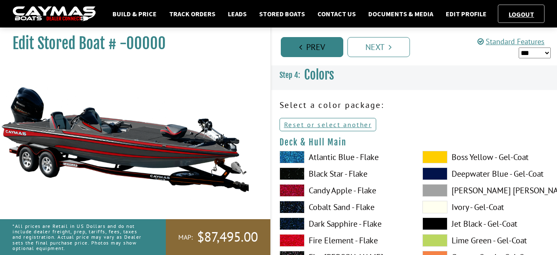
click at [309, 44] on link "Prev" at bounding box center [312, 47] width 62 height 20
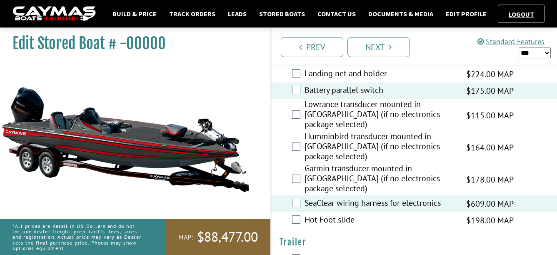
scroll to position [1346, 0]
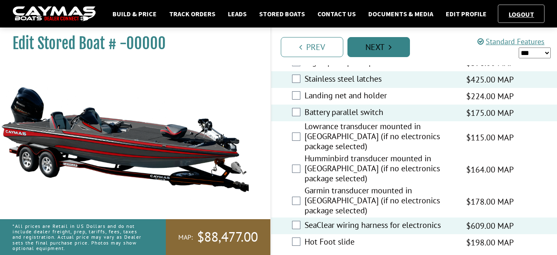
click at [381, 49] on link "Next" at bounding box center [378, 47] width 62 height 20
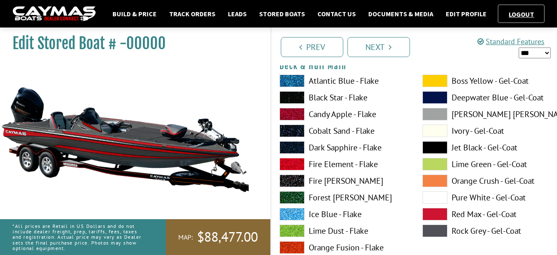
scroll to position [0, 0]
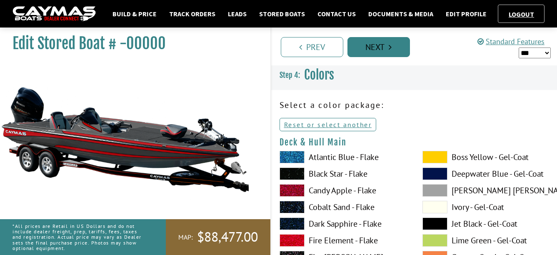
click at [383, 44] on link "Next" at bounding box center [378, 47] width 62 height 20
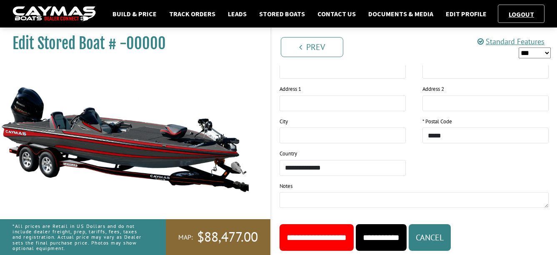
scroll to position [1005, 0]
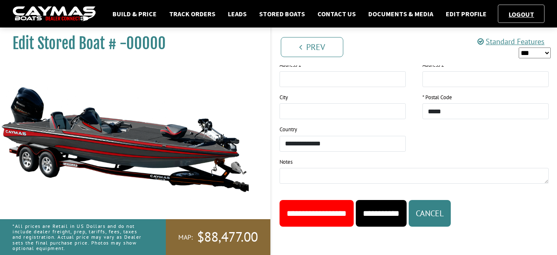
click at [336, 213] on input "**********" at bounding box center [316, 213] width 74 height 27
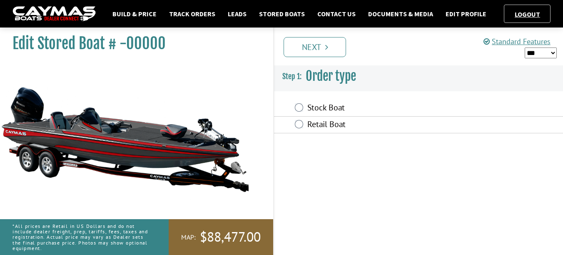
click at [549, 49] on select "*** ****** ******" at bounding box center [541, 52] width 32 height 11
select select "*"
click at [525, 47] on select "*** ****** ******" at bounding box center [541, 52] width 32 height 11
